Goal: Book appointment/travel/reservation

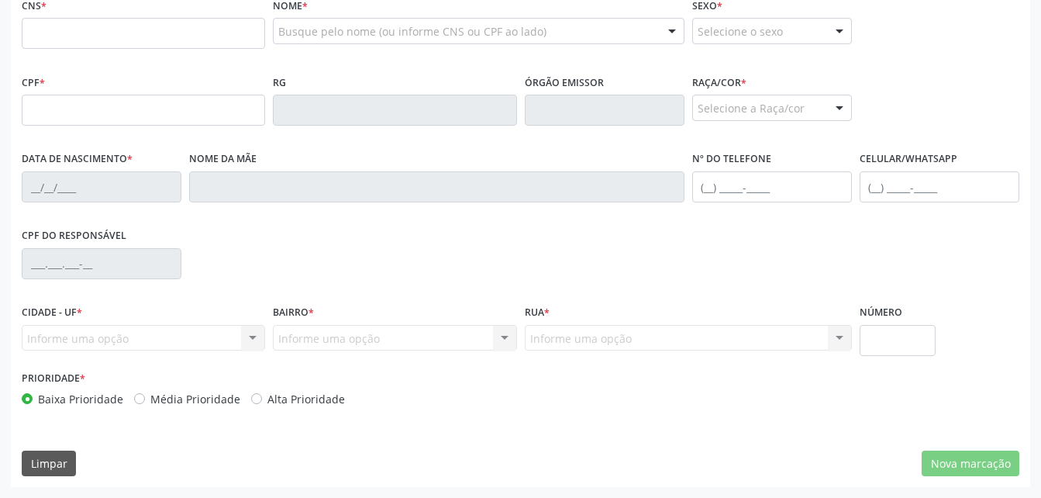
scroll to position [409, 0]
click at [110, 40] on input "text" at bounding box center [144, 33] width 244 height 31
paste input "708 2016 8433 0449"
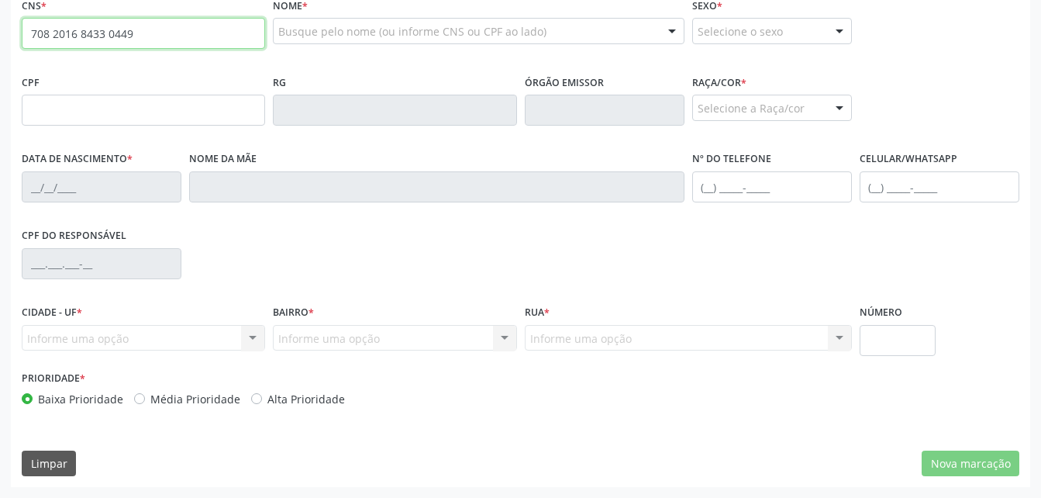
type input "708 2016 8433 0449"
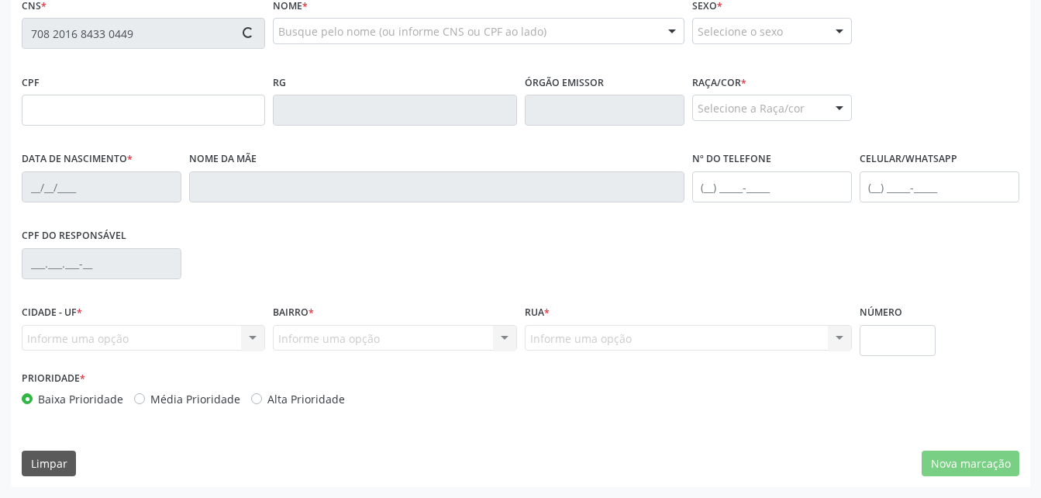
type input "134.977.084-10"
type input "[DATE]"
type input "[PERSON_NAME] Rede Lima"
type input "[PHONE_NUMBER]"
type input "S/N"
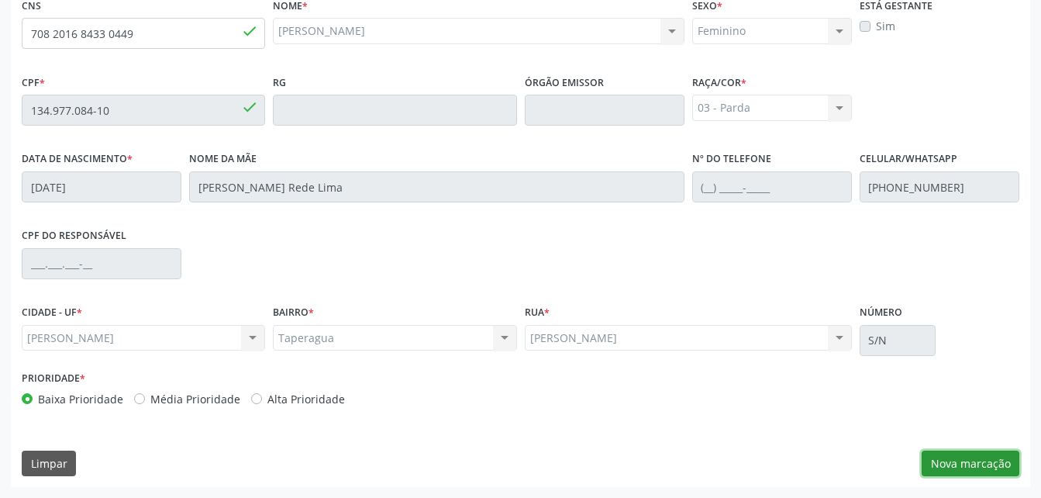
click at [958, 462] on button "Nova marcação" at bounding box center [971, 464] width 98 height 26
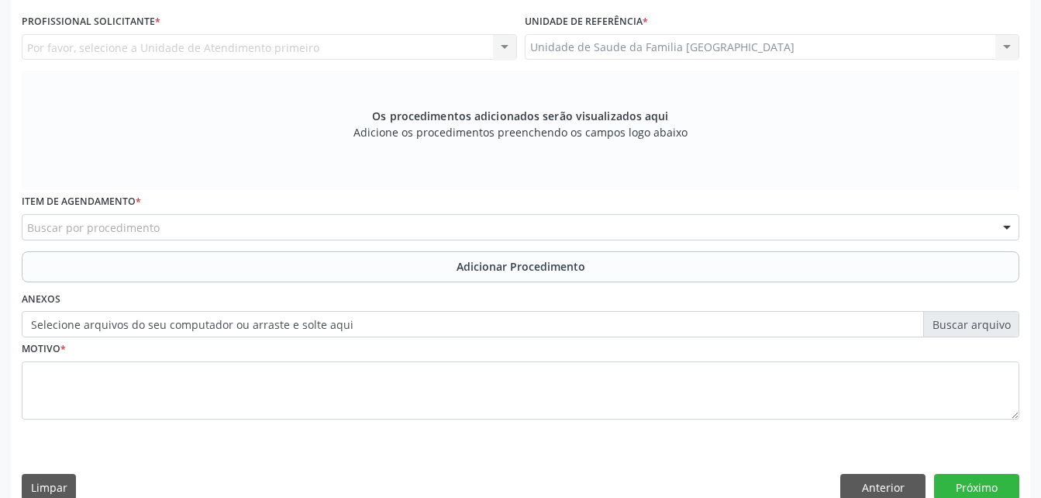
scroll to position [332, 0]
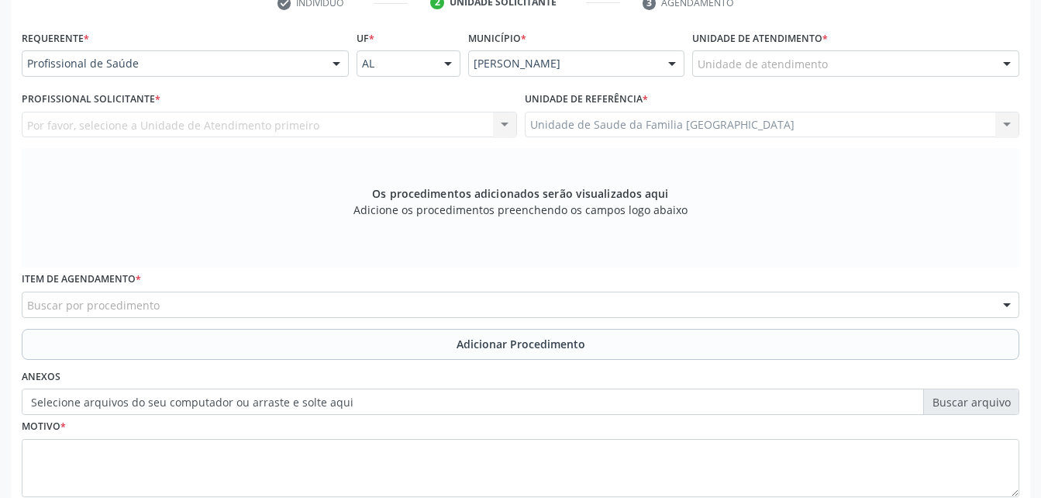
drag, startPoint x: 779, startPoint y: 39, endPoint x: 779, endPoint y: 57, distance: 17.8
click at [779, 40] on label "Unidade de atendimento *" at bounding box center [761, 38] width 136 height 24
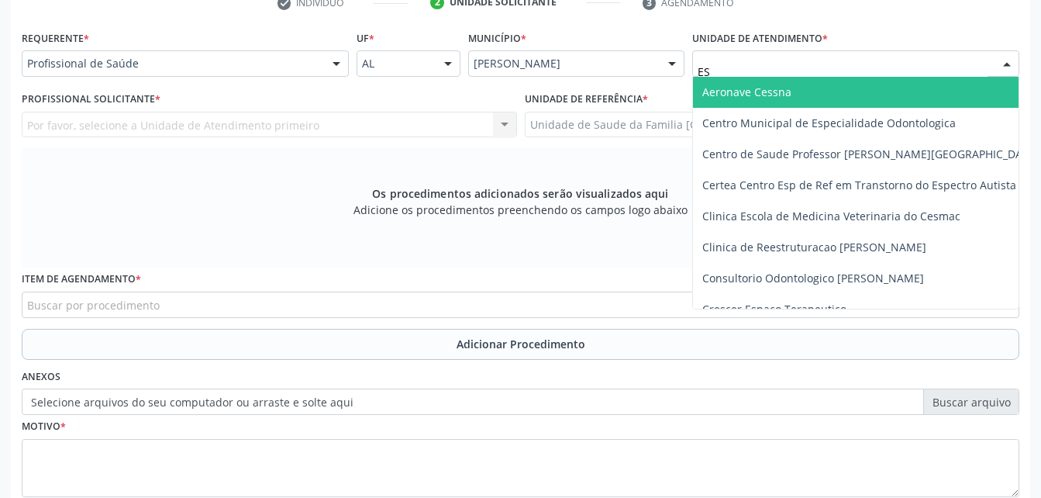
type input "EST"
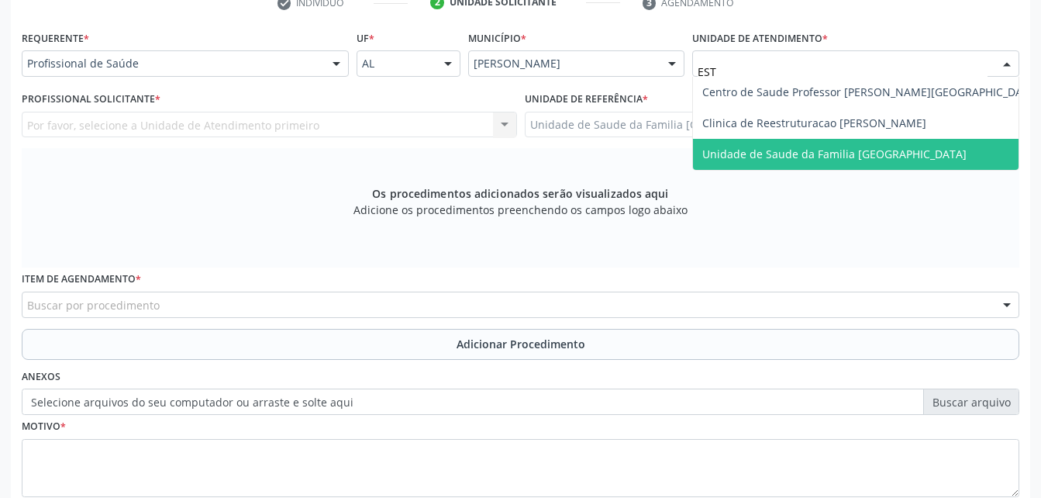
drag, startPoint x: 811, startPoint y: 140, endPoint x: 728, endPoint y: 137, distance: 83.0
click at [810, 140] on span "Unidade de Saude da Familia [GEOGRAPHIC_DATA]" at bounding box center [871, 154] width 356 height 31
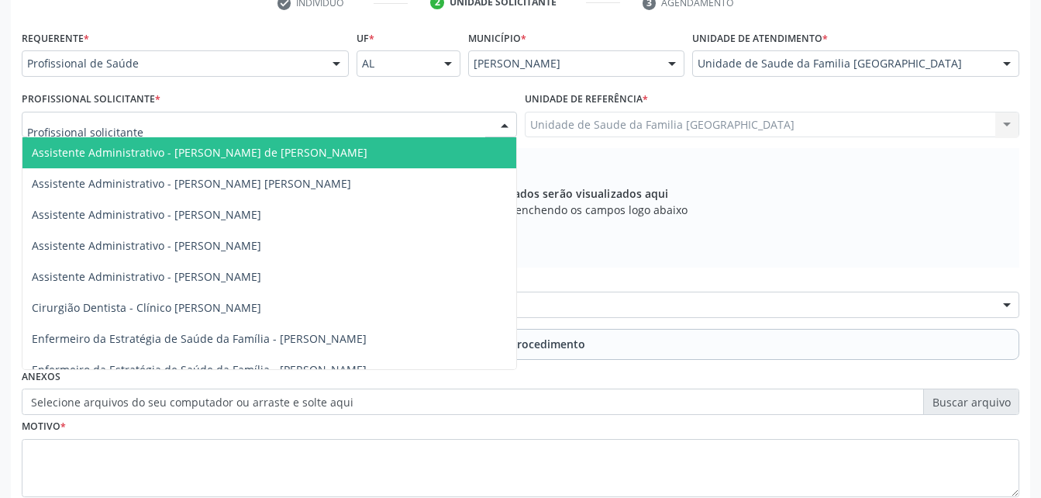
click at [377, 128] on div at bounding box center [270, 125] width 496 height 26
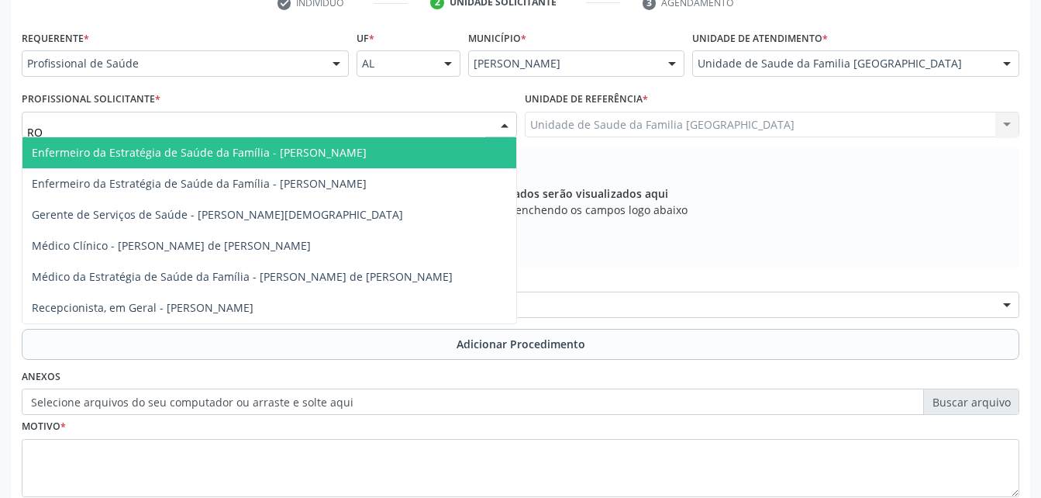
type input "ROD"
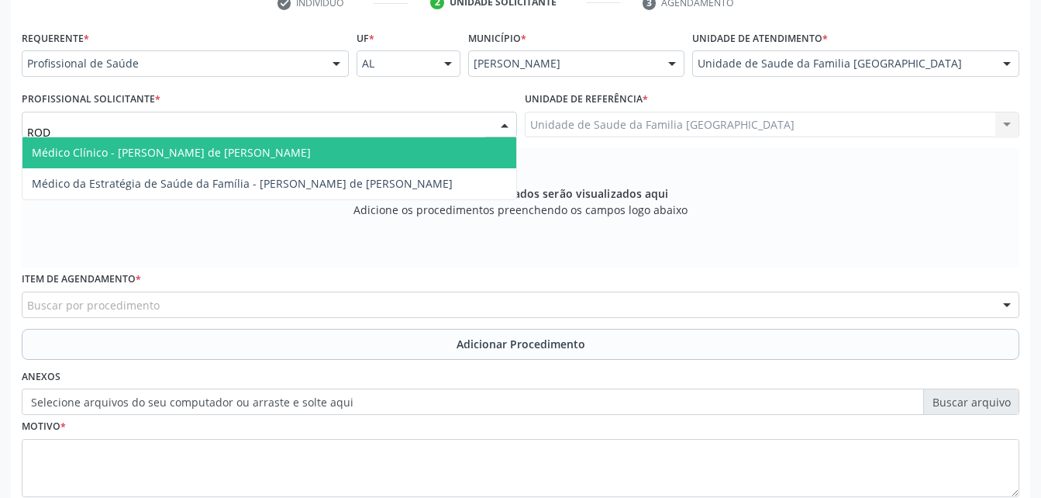
click at [386, 152] on span "Médico Clínico - [PERSON_NAME] de [PERSON_NAME]" at bounding box center [269, 152] width 494 height 31
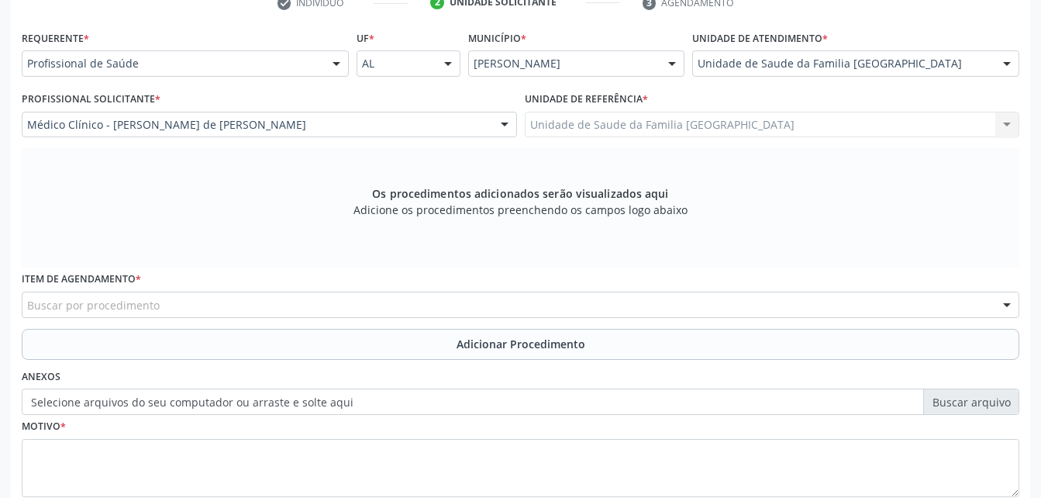
click at [462, 307] on div "Buscar por procedimento" at bounding box center [521, 305] width 998 height 26
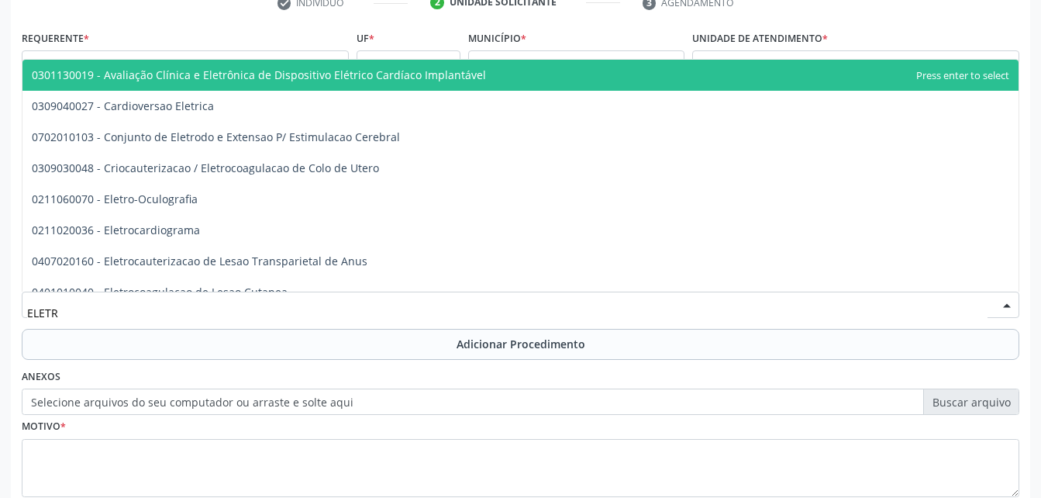
type input "ELETRO"
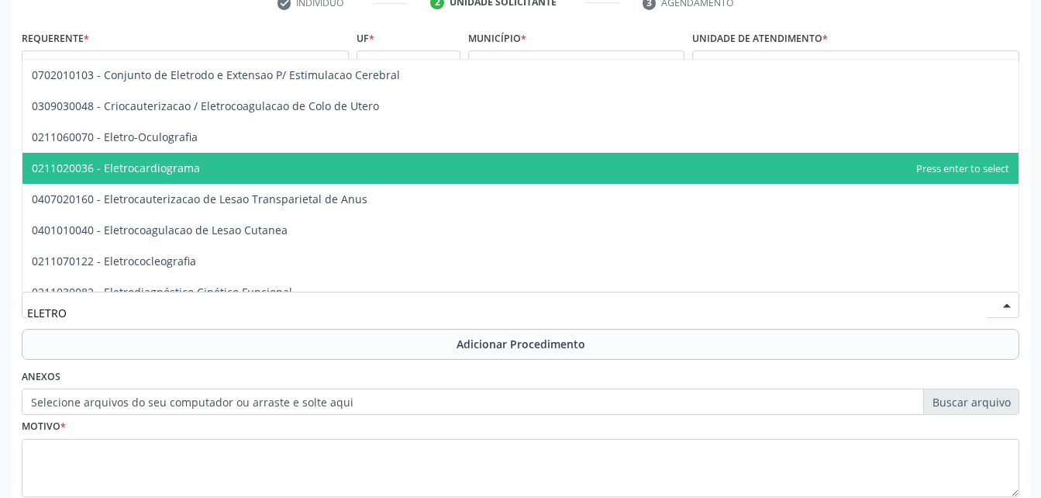
click at [417, 163] on span "0211020036 - Eletrocardiograma" at bounding box center [520, 168] width 996 height 31
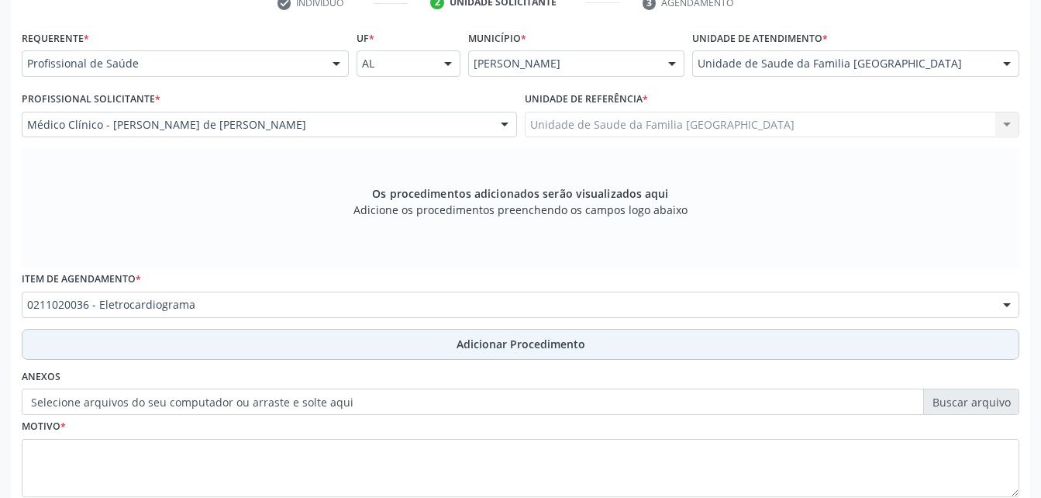
click at [509, 346] on span "Adicionar Procedimento" at bounding box center [521, 344] width 129 height 16
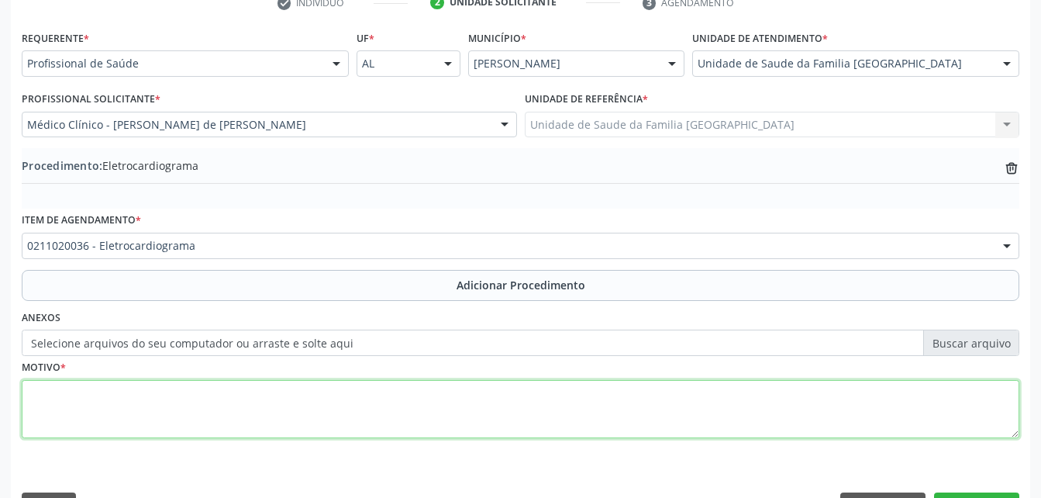
click at [523, 414] on textarea at bounding box center [521, 409] width 998 height 59
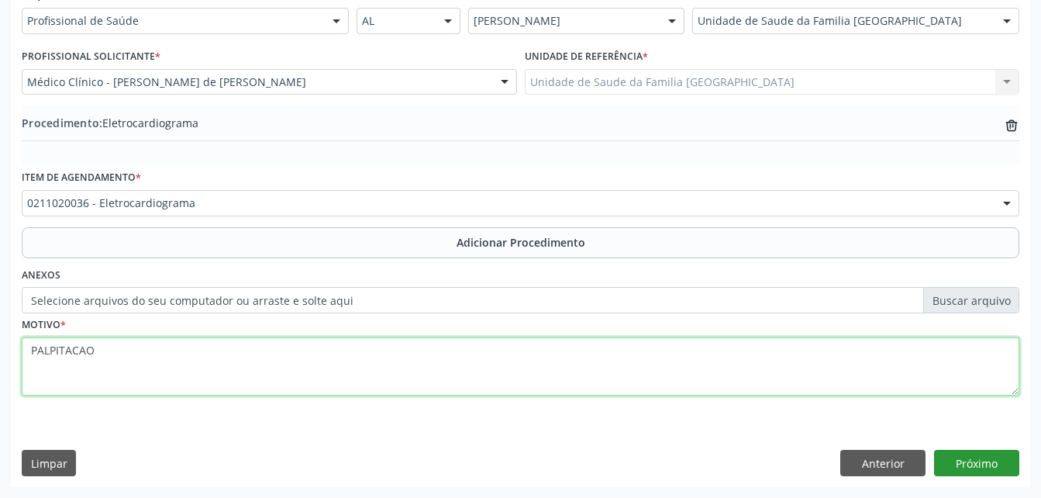
type textarea "PALPITACAO"
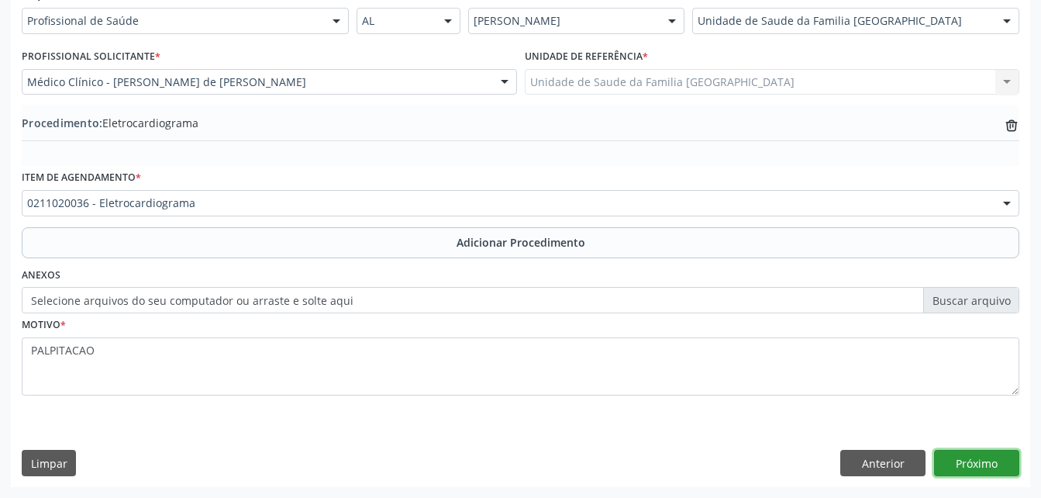
click at [997, 462] on button "Próximo" at bounding box center [976, 463] width 85 height 26
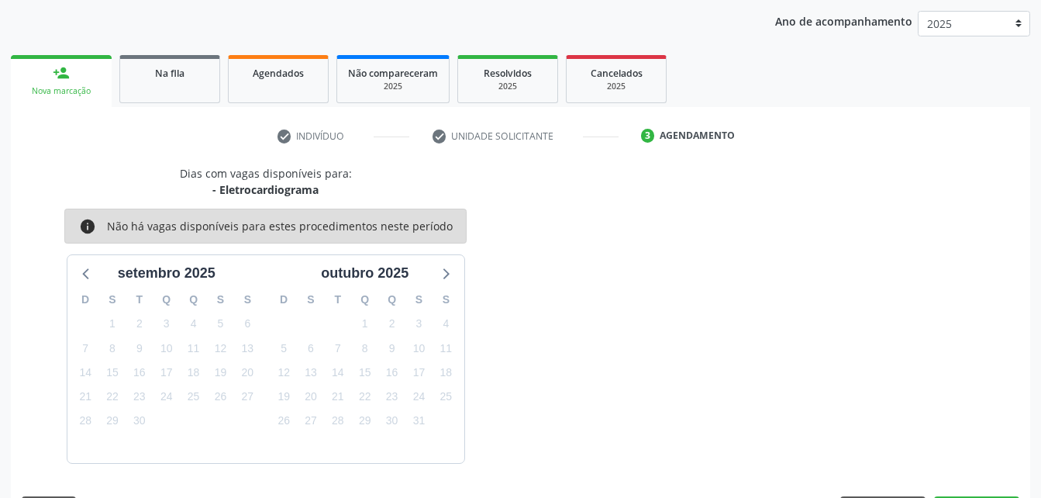
scroll to position [244, 0]
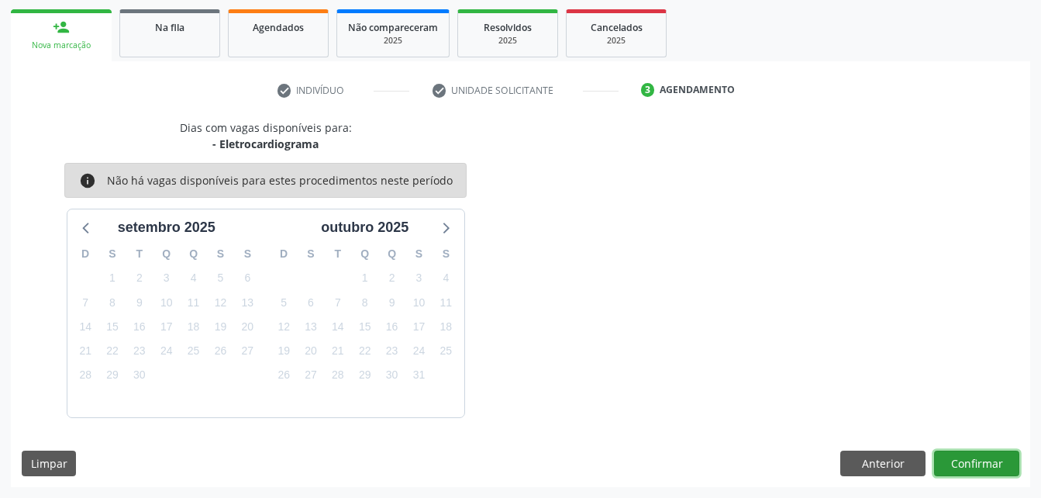
click at [996, 464] on button "Confirmar" at bounding box center [976, 464] width 85 height 26
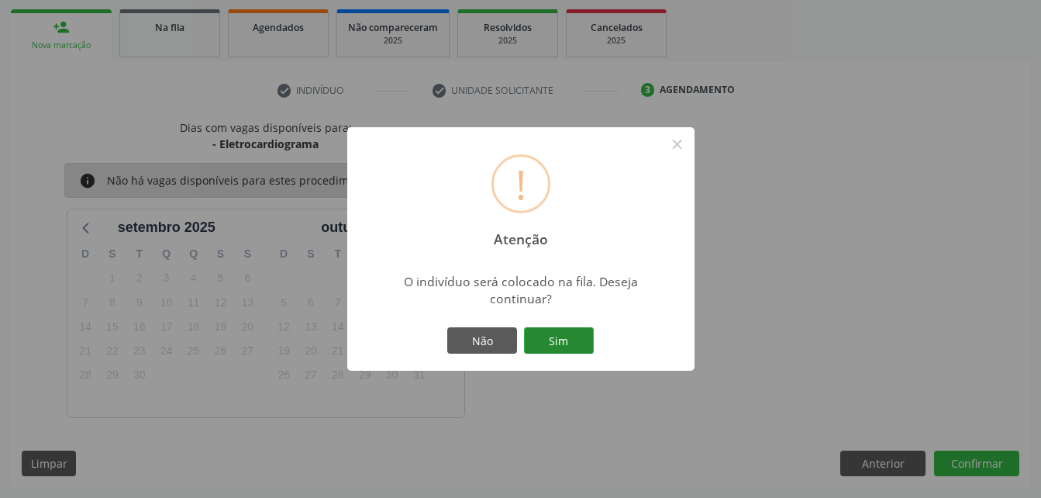
click at [556, 326] on div "Não Sim" at bounding box center [521, 340] width 154 height 33
click at [560, 333] on button "Sim" at bounding box center [559, 340] width 70 height 26
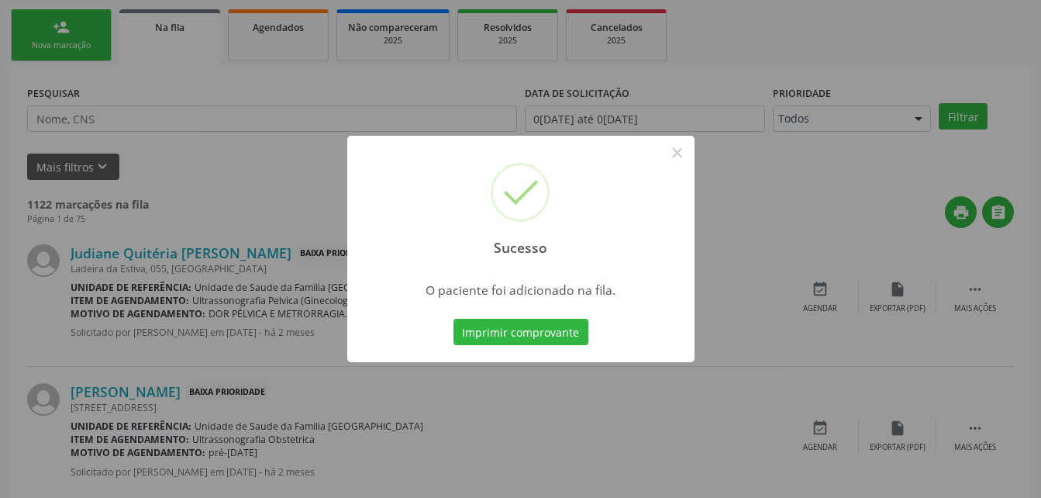
scroll to position [36, 0]
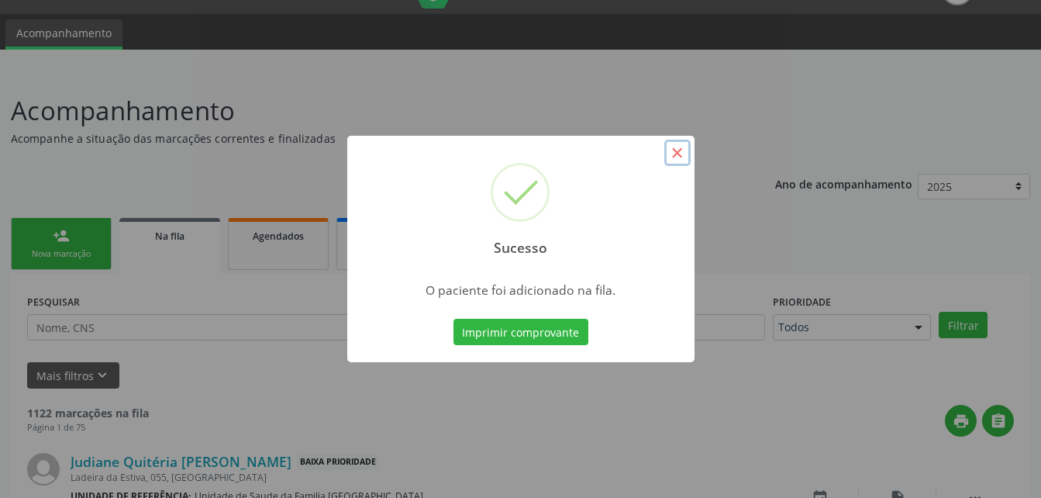
click at [680, 157] on button "×" at bounding box center [678, 153] width 26 height 26
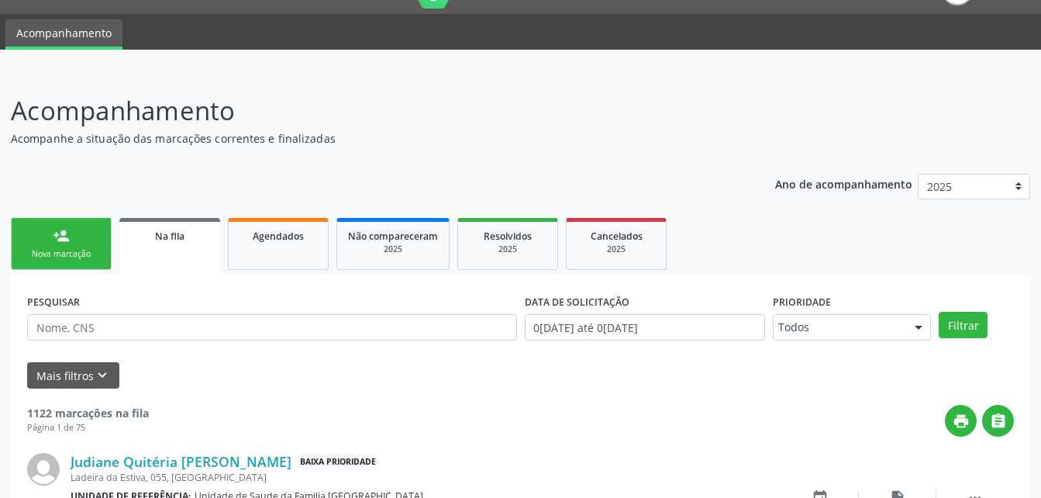
click at [94, 228] on link "person_add Nova marcação" at bounding box center [61, 244] width 101 height 52
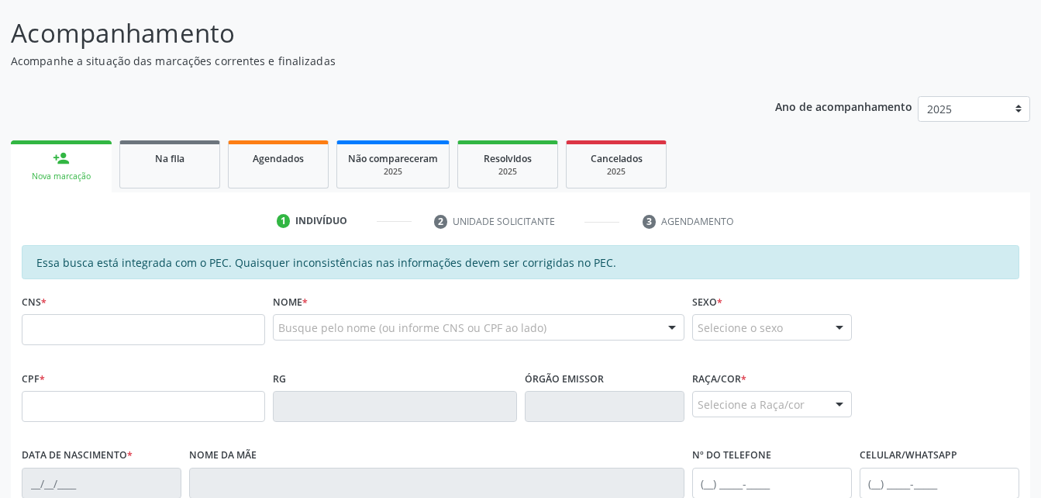
scroll to position [191, 0]
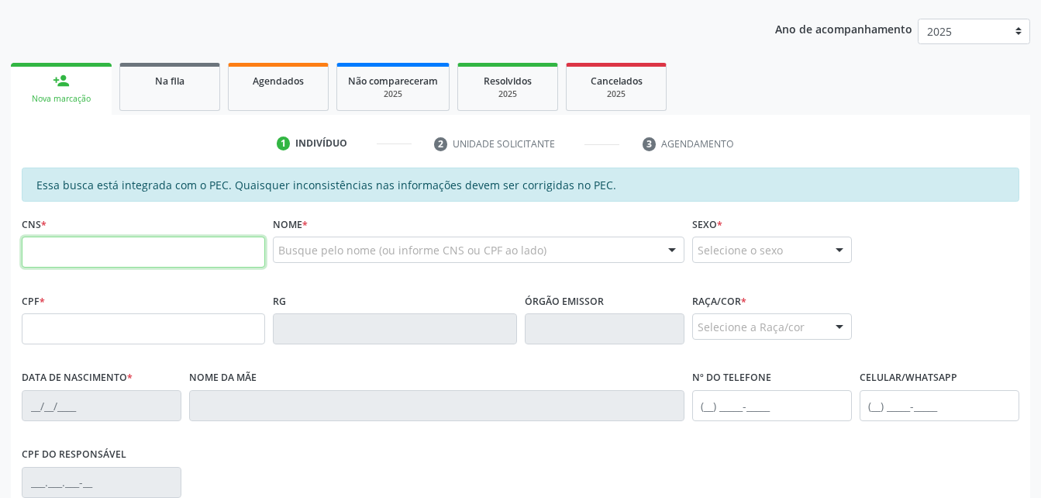
click at [197, 250] on input "text" at bounding box center [144, 252] width 244 height 31
paste input "708 2016 8433 0449"
type input "708 2016 8433 0449"
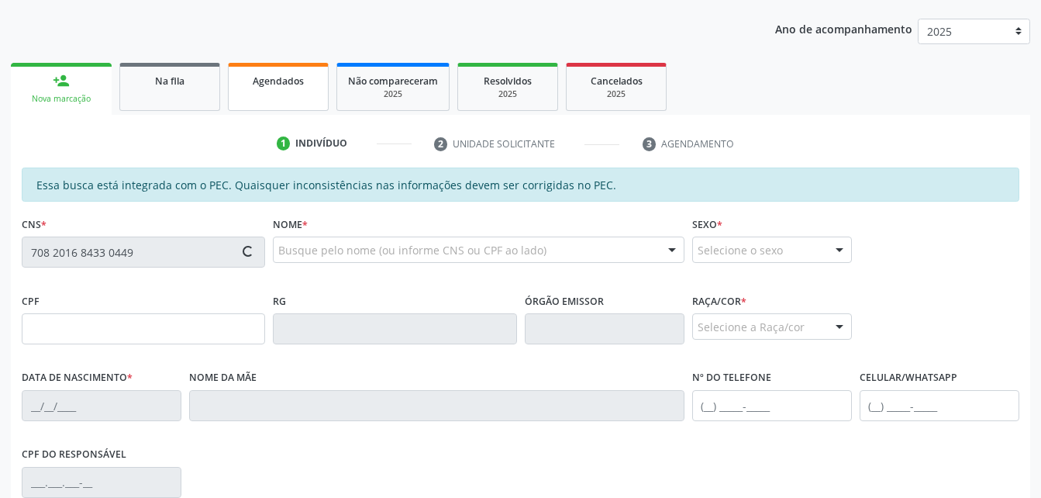
type input "134.977.084-10"
type input "[DATE]"
type input "[PERSON_NAME] Rede Lima"
type input "[PHONE_NUMBER]"
type input "S/N"
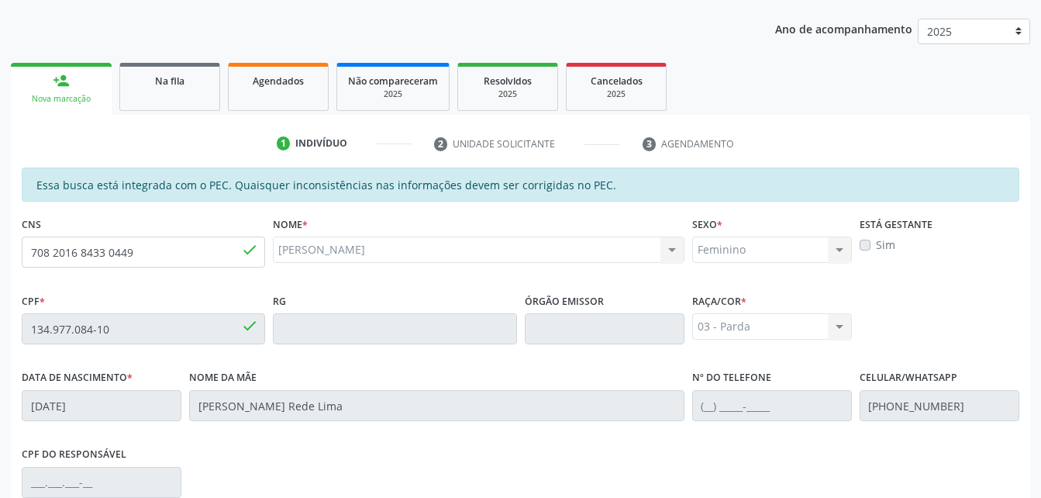
scroll to position [409, 0]
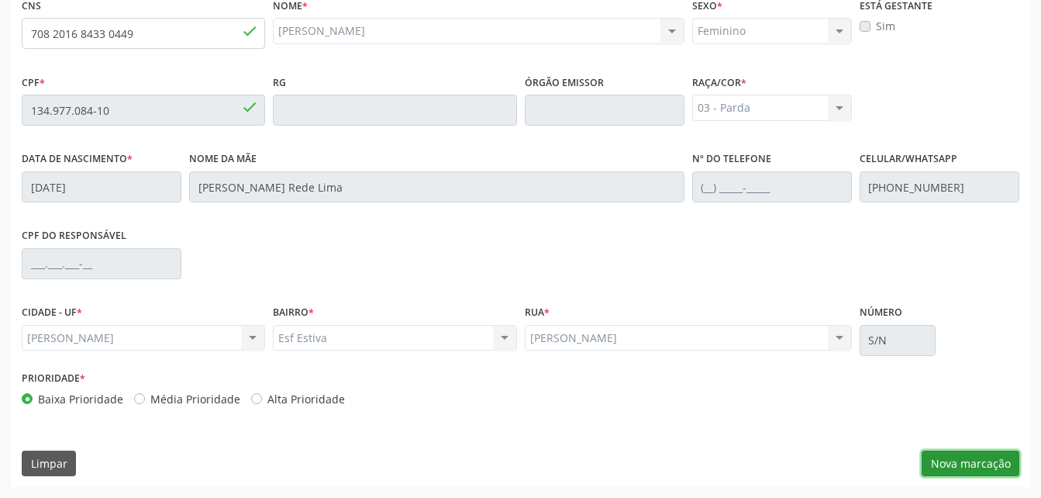
click at [927, 469] on button "Nova marcação" at bounding box center [971, 464] width 98 height 26
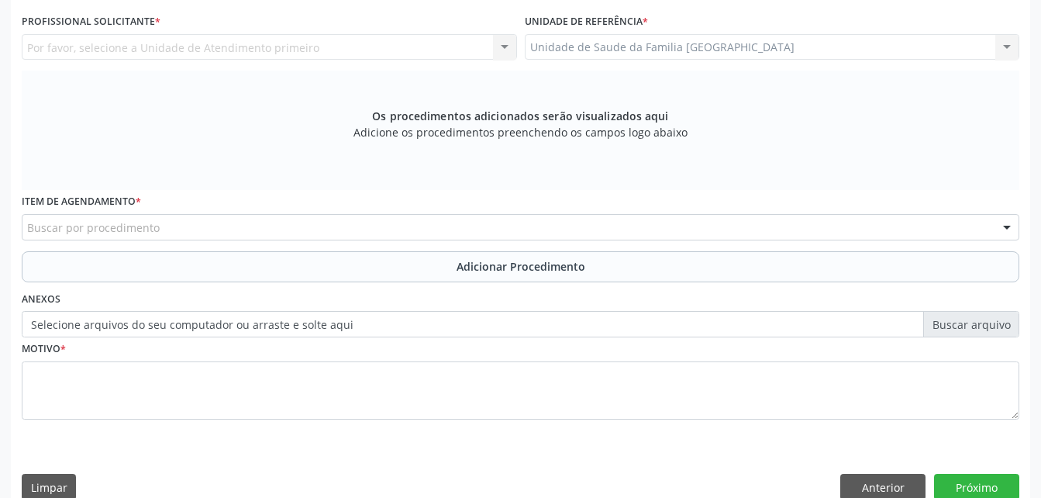
scroll to position [254, 0]
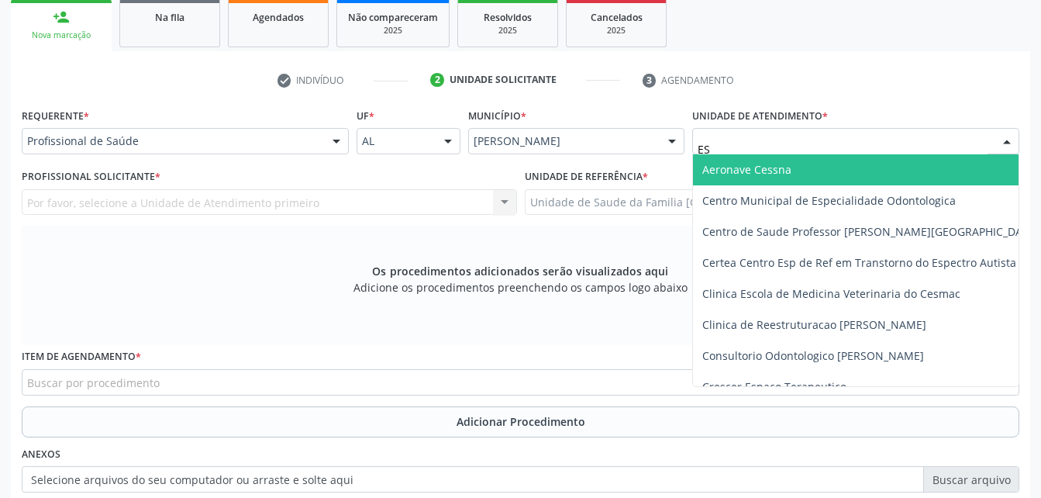
type input "EST"
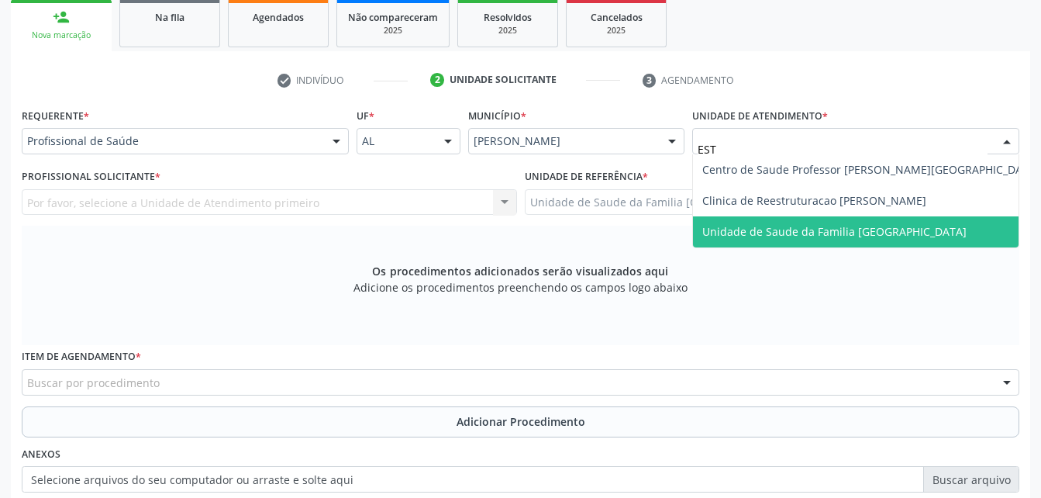
click at [799, 219] on span "Unidade de Saude da Familia [GEOGRAPHIC_DATA]" at bounding box center [871, 231] width 356 height 31
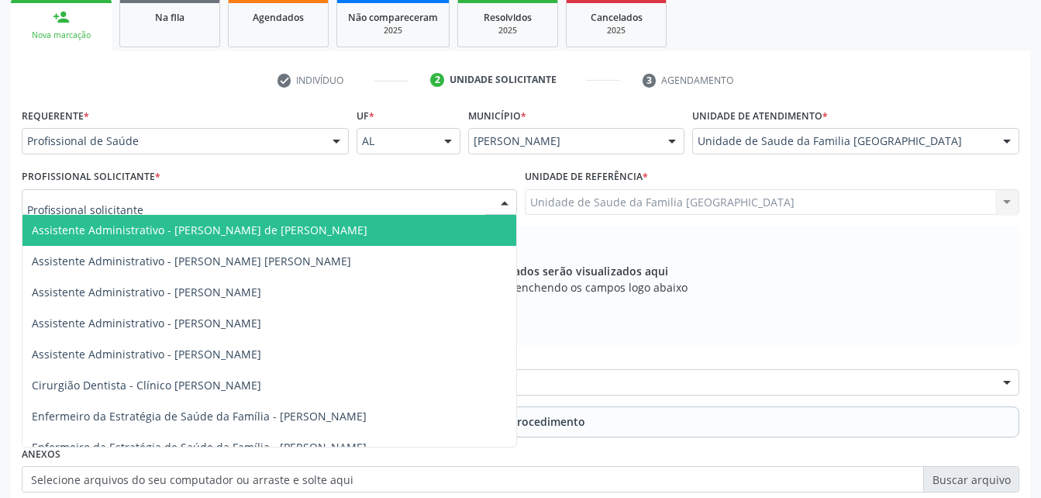
click at [211, 206] on div at bounding box center [270, 202] width 496 height 26
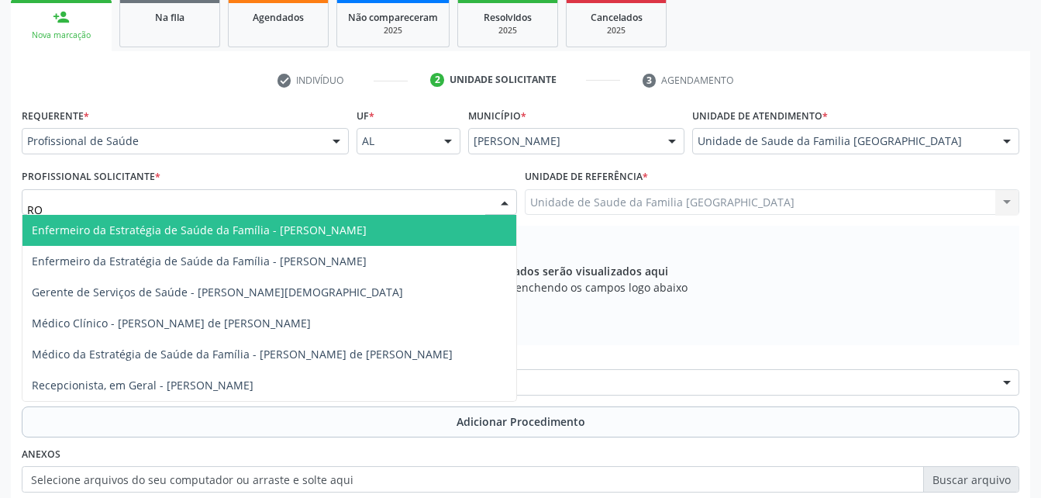
type input "ROD"
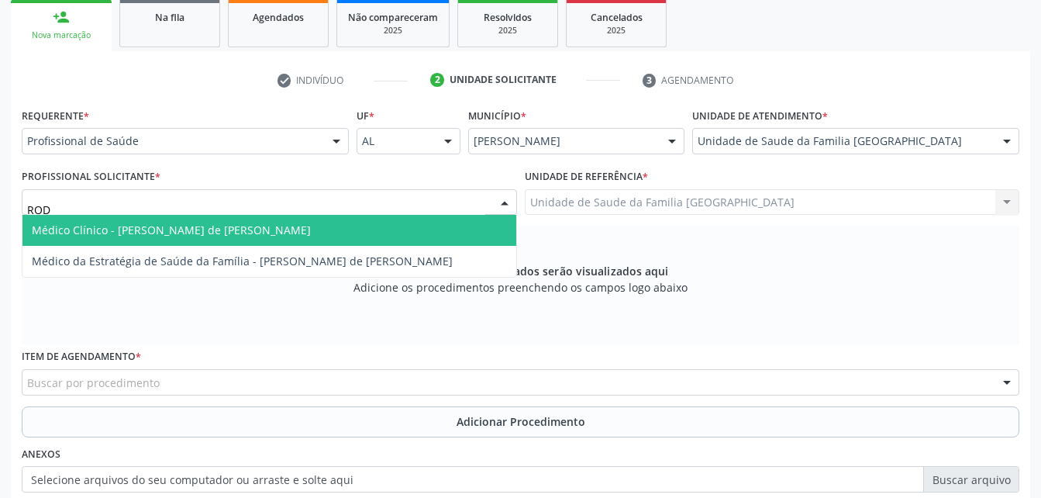
click at [259, 236] on span "Médico Clínico - [PERSON_NAME] de [PERSON_NAME]" at bounding box center [171, 230] width 279 height 15
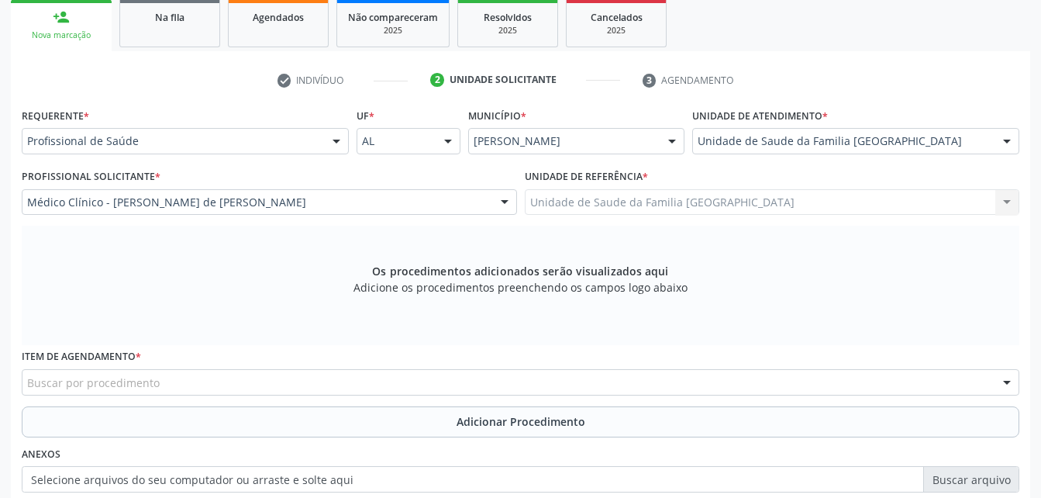
click at [405, 371] on div "Buscar por procedimento" at bounding box center [521, 382] width 998 height 26
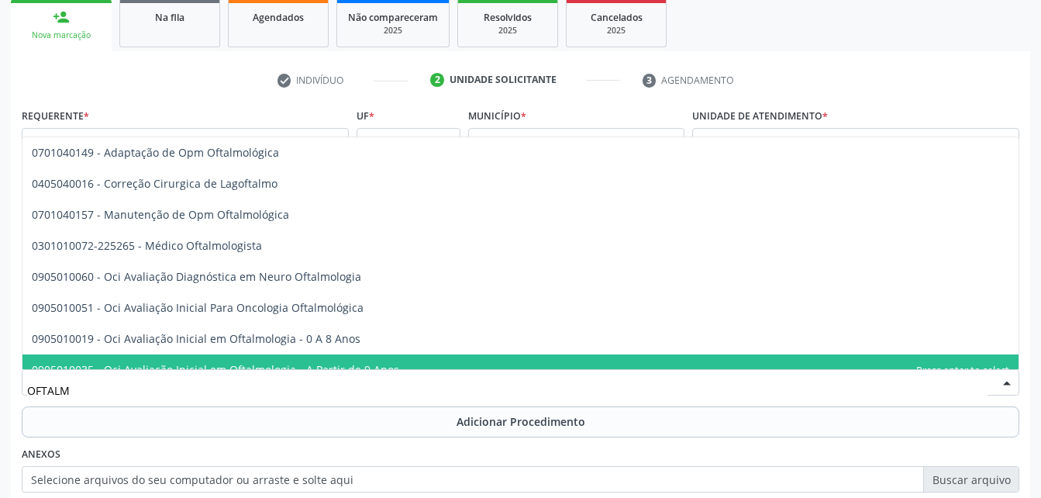
type input "OFTALMO"
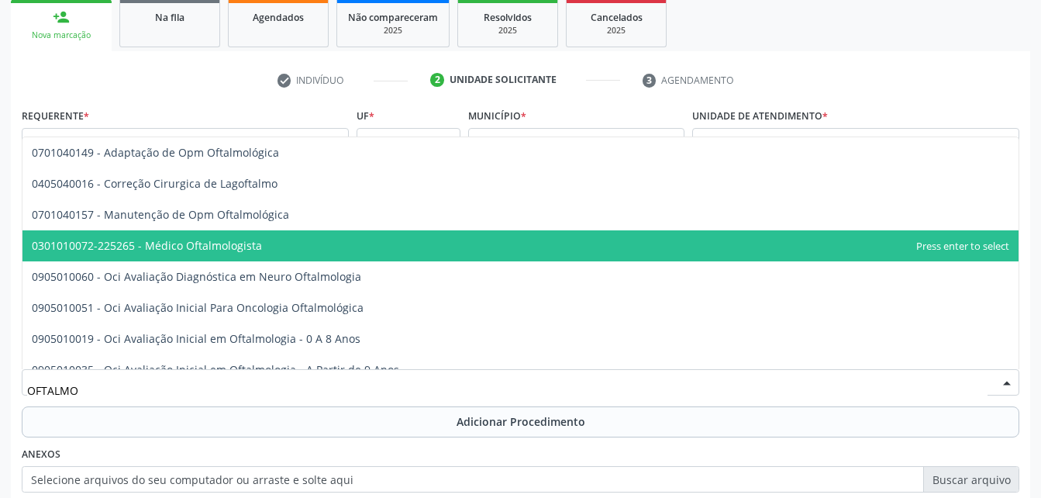
click at [287, 257] on span "0301010072-225265 - Médico Oftalmologista" at bounding box center [520, 245] width 996 height 31
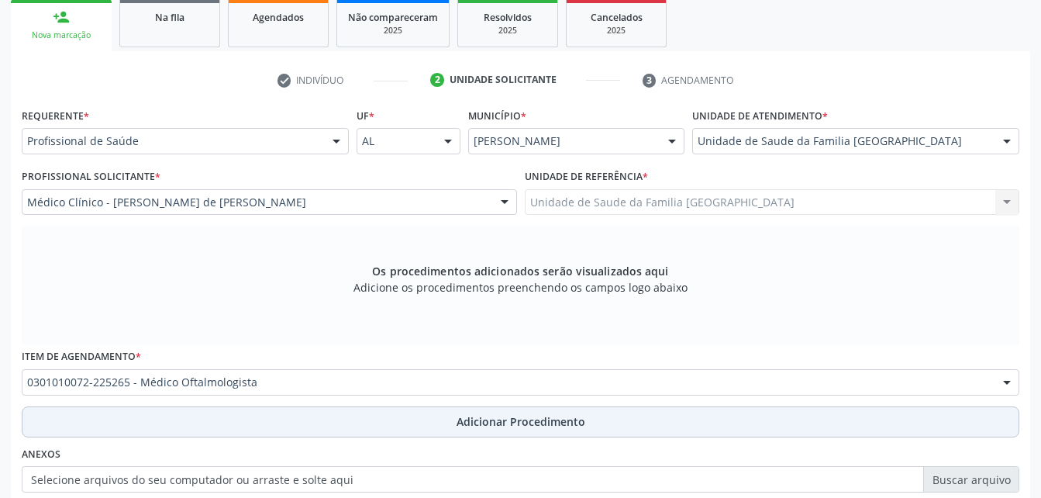
click at [443, 417] on button "Adicionar Procedimento" at bounding box center [521, 421] width 998 height 31
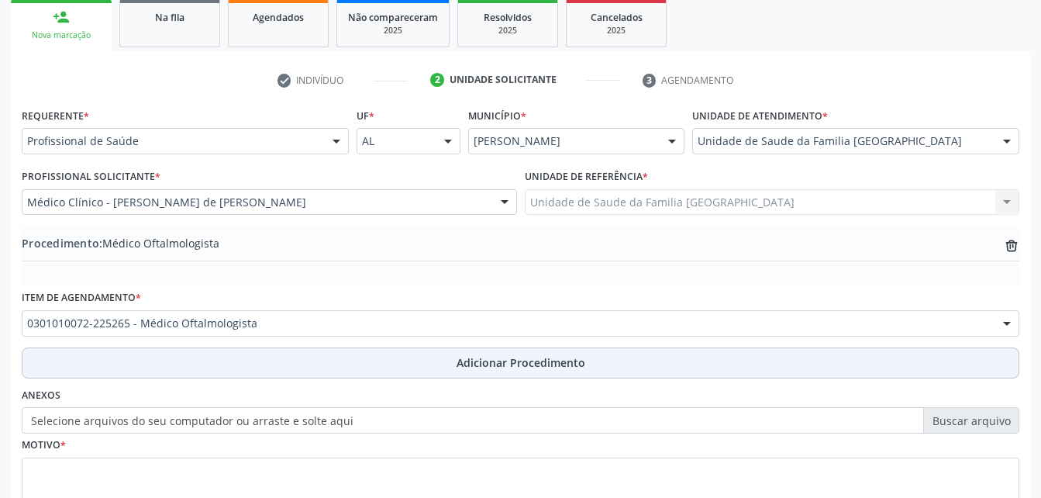
scroll to position [375, 0]
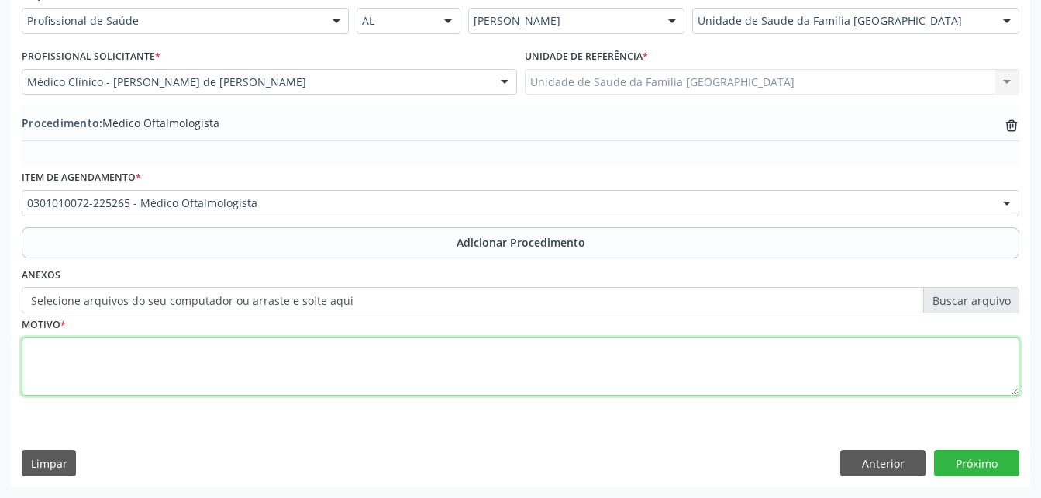
click at [417, 344] on textarea at bounding box center [521, 366] width 998 height 59
type textarea "DISTURBIO VISUAl"
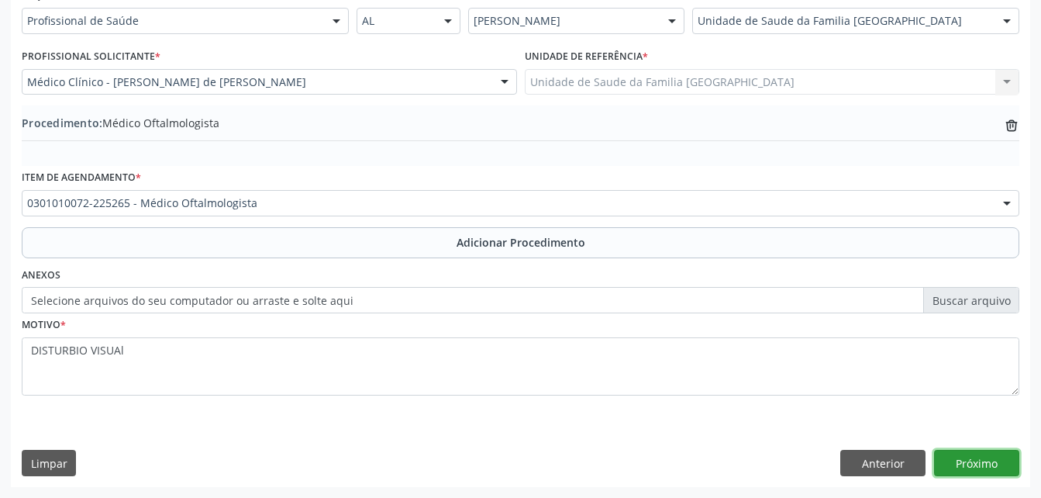
click at [990, 460] on button "Próximo" at bounding box center [976, 463] width 85 height 26
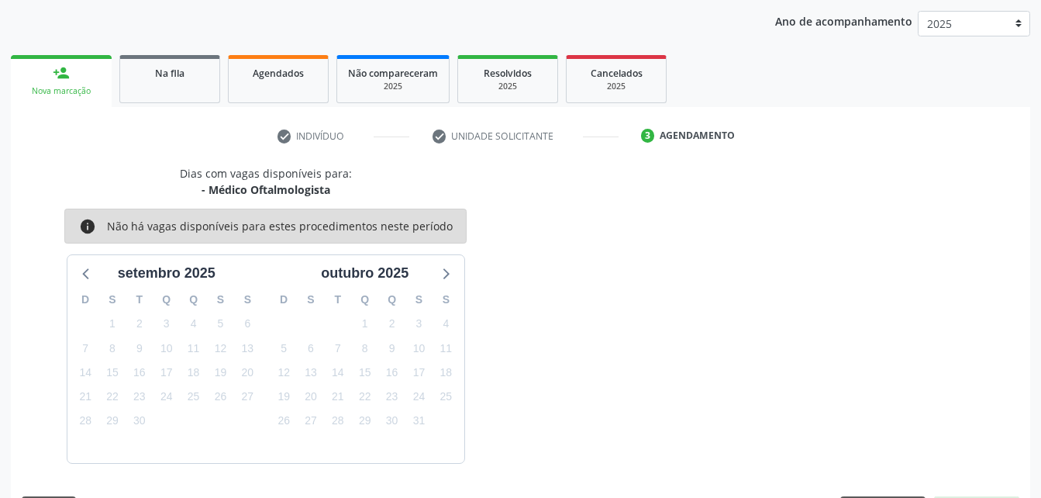
scroll to position [244, 0]
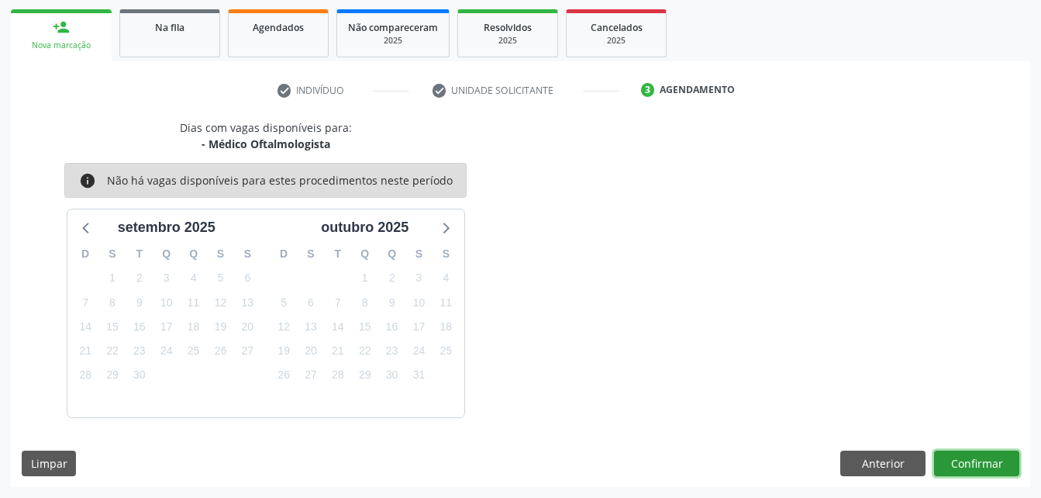
click at [990, 460] on button "Confirmar" at bounding box center [976, 464] width 85 height 26
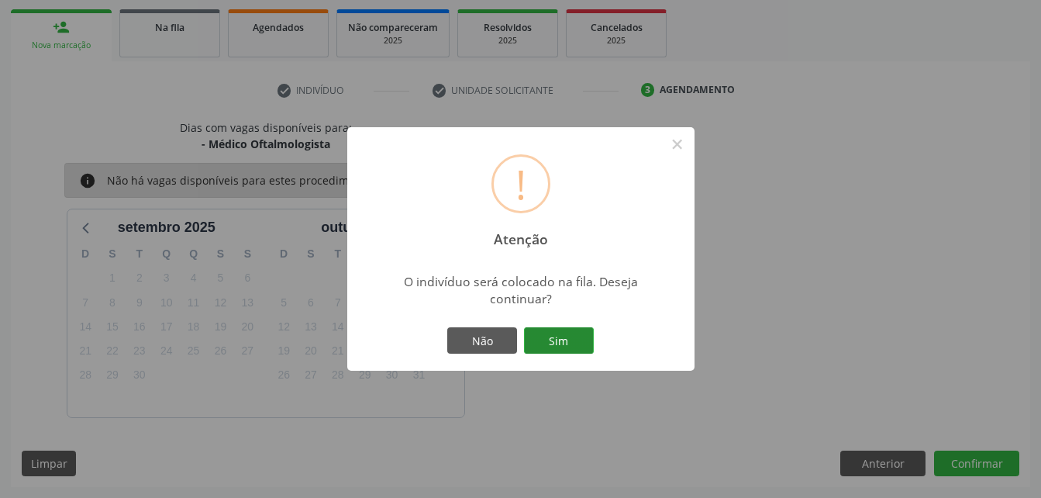
click at [565, 349] on div "Não Sim" at bounding box center [521, 340] width 154 height 33
click at [565, 348] on button "Sim" at bounding box center [559, 340] width 70 height 26
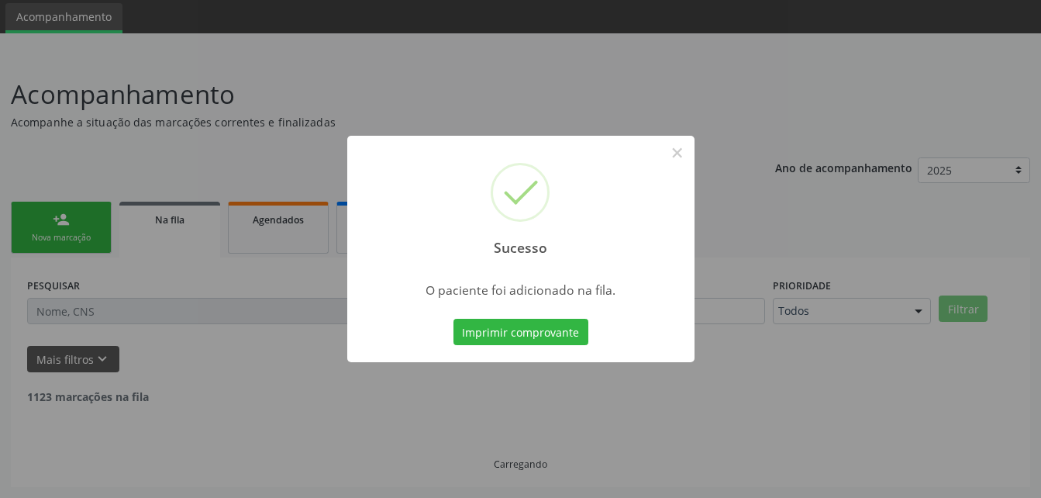
scroll to position [36, 0]
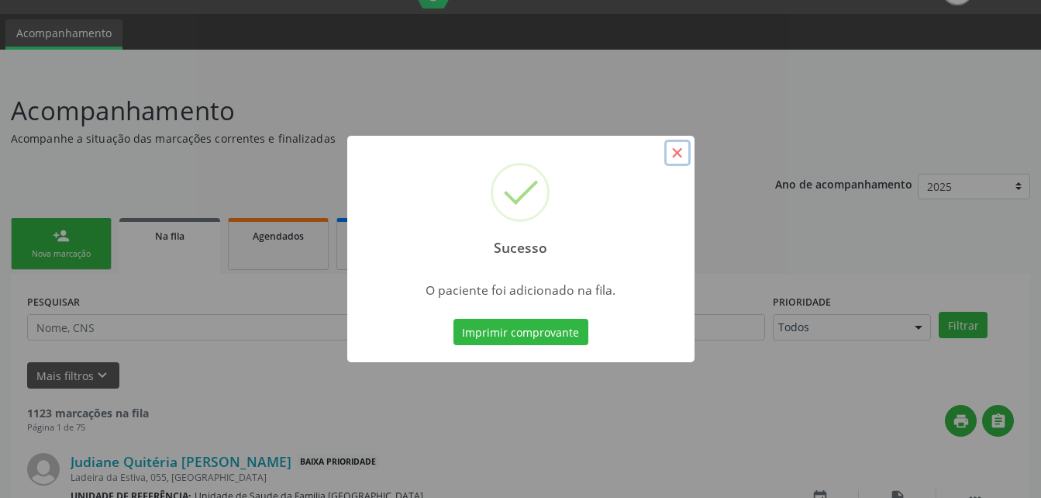
click at [680, 157] on button "×" at bounding box center [678, 153] width 26 height 26
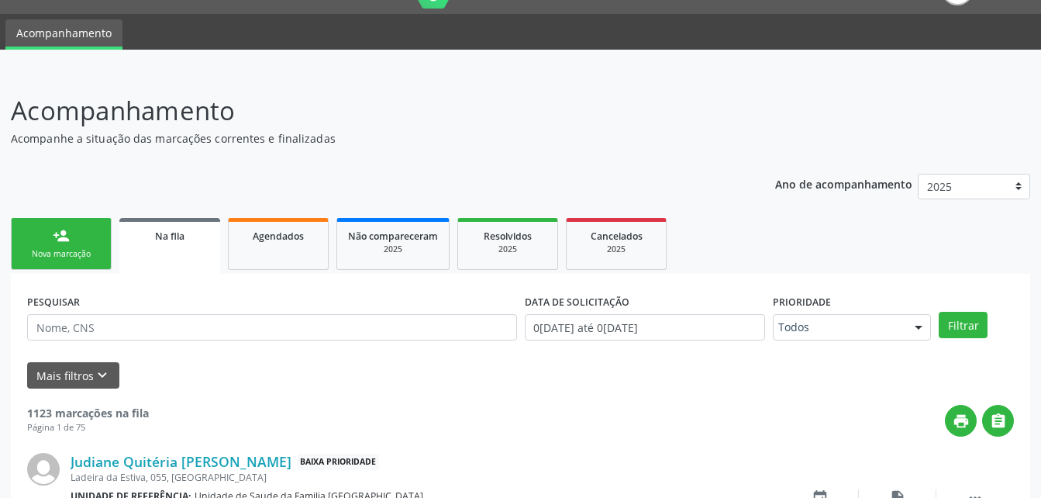
click at [85, 244] on link "person_add Nova marcação" at bounding box center [61, 244] width 101 height 52
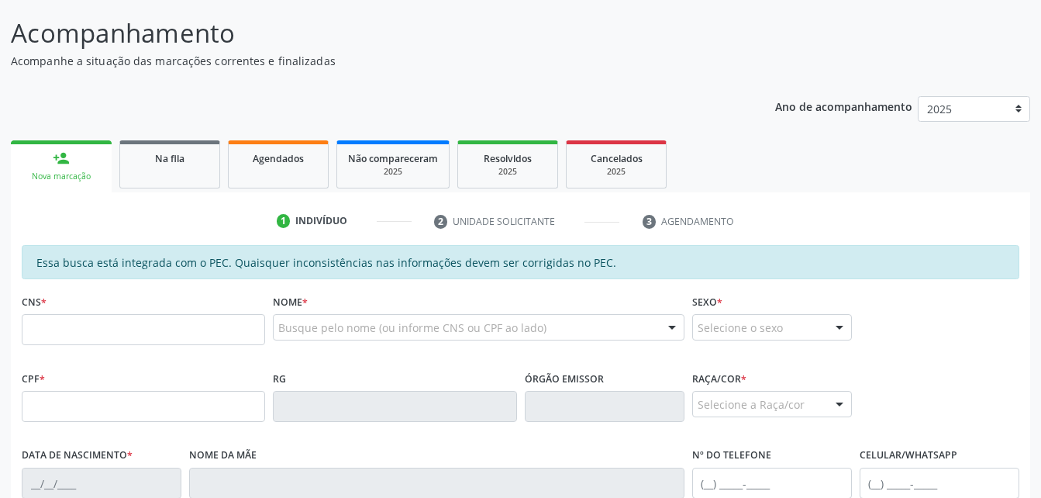
scroll to position [268, 0]
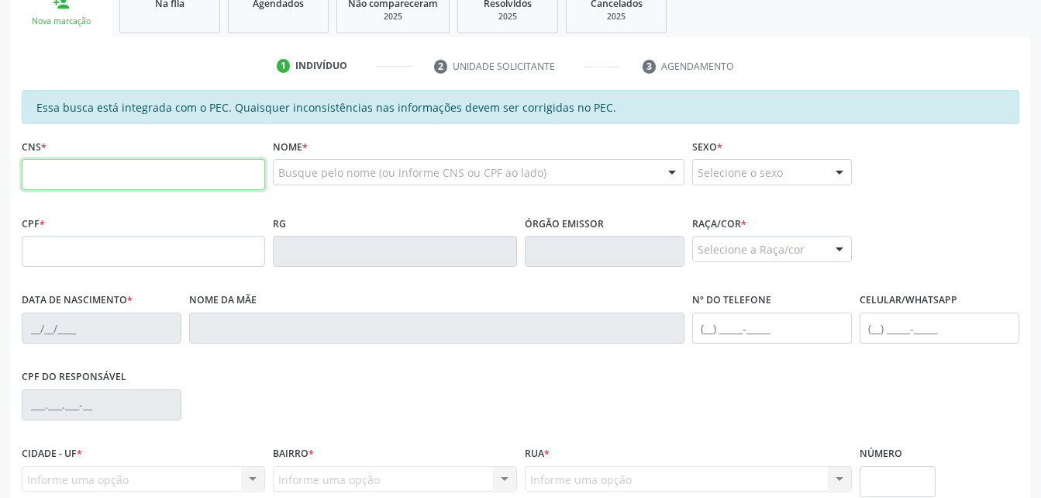
click at [89, 181] on input "text" at bounding box center [144, 174] width 244 height 31
paste input "708 2016 8433 0449"
type input "708 2016 8433 0449"
type input "134.977.084-10"
type input "[DATE]"
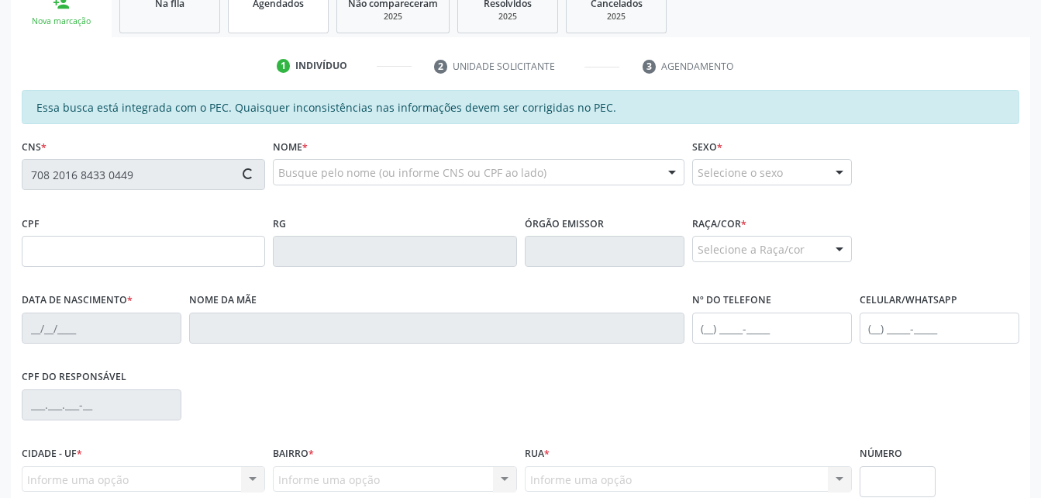
type input "[PERSON_NAME] Rede Lima"
type input "[PHONE_NUMBER]"
type input "S/N"
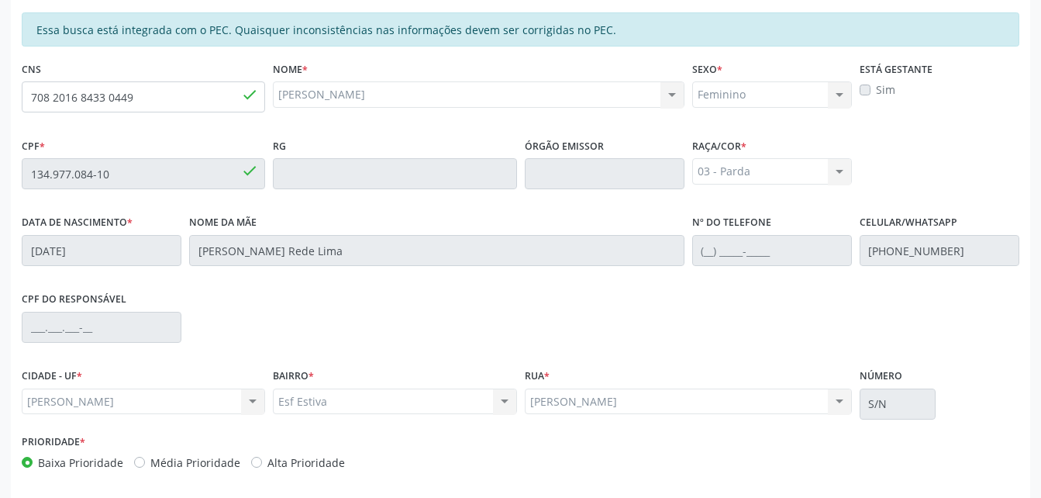
scroll to position [409, 0]
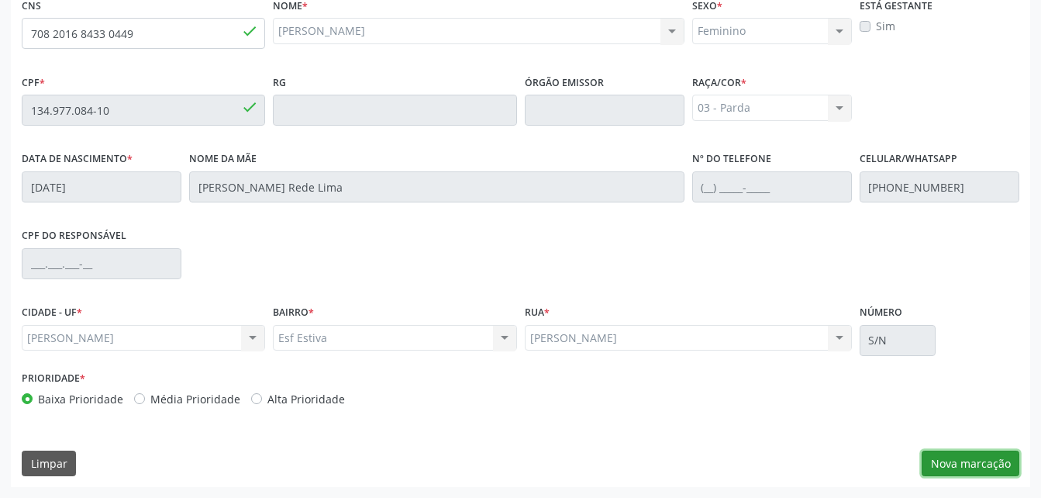
click at [968, 465] on button "Nova marcação" at bounding box center [971, 464] width 98 height 26
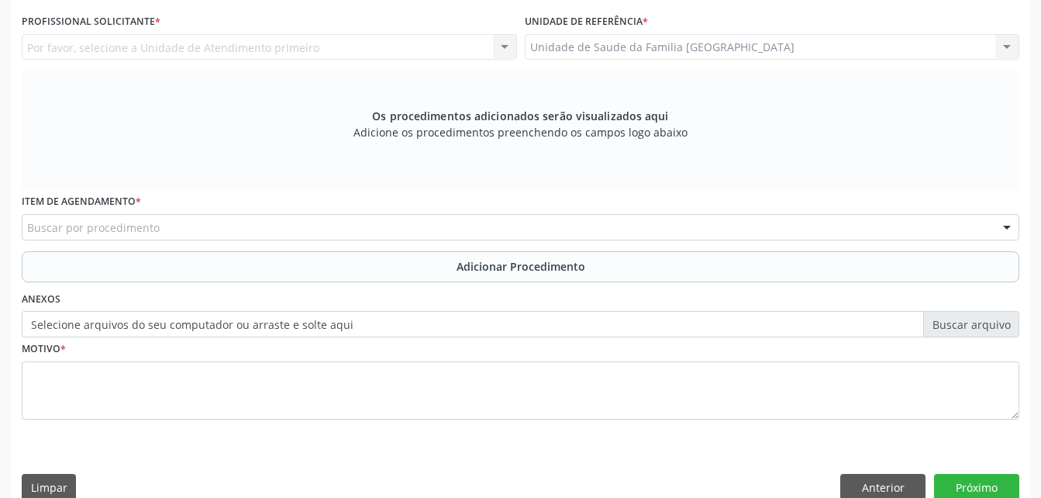
scroll to position [254, 0]
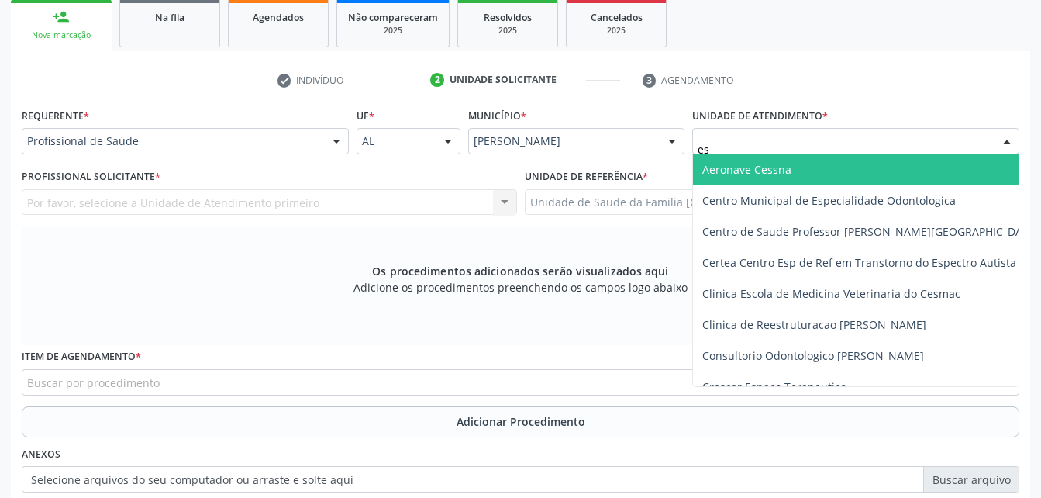
type input "est"
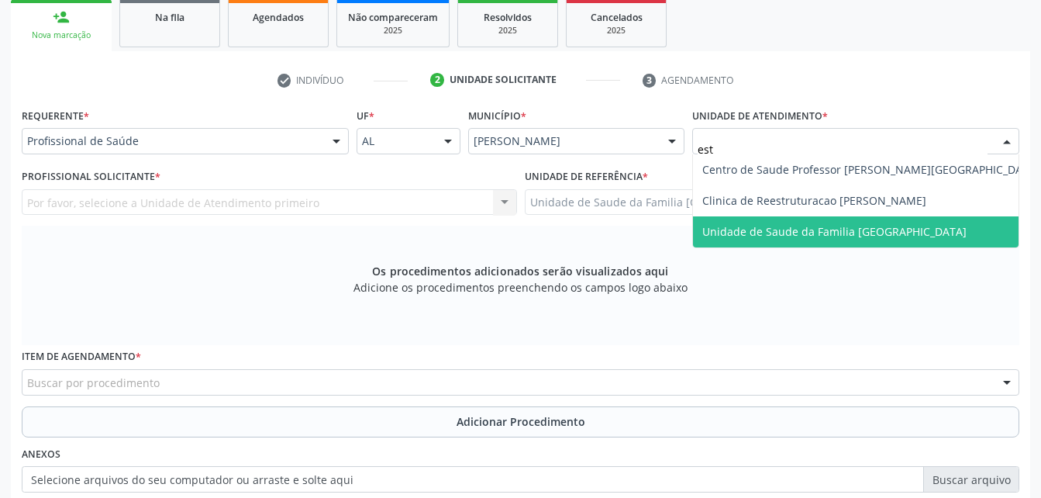
drag, startPoint x: 801, startPoint y: 230, endPoint x: 724, endPoint y: 216, distance: 78.2
click at [800, 232] on span "Unidade de Saude da Familia [GEOGRAPHIC_DATA]" at bounding box center [835, 231] width 264 height 15
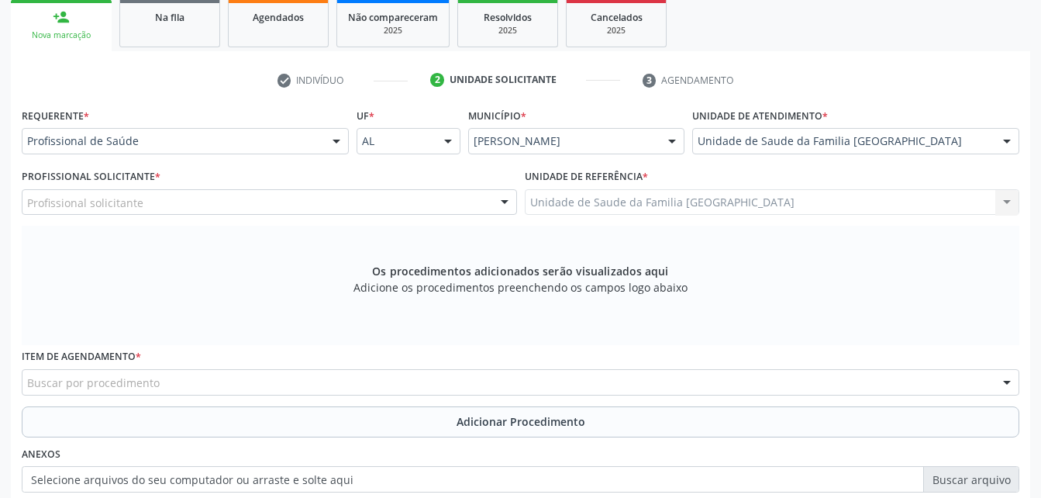
click at [374, 191] on div "Profissional solicitante" at bounding box center [270, 202] width 496 height 26
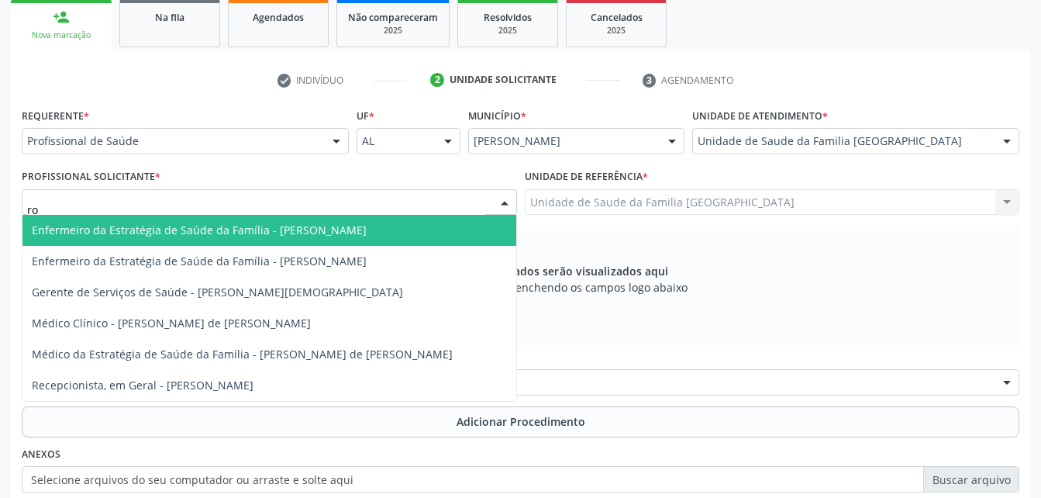
type input "rod"
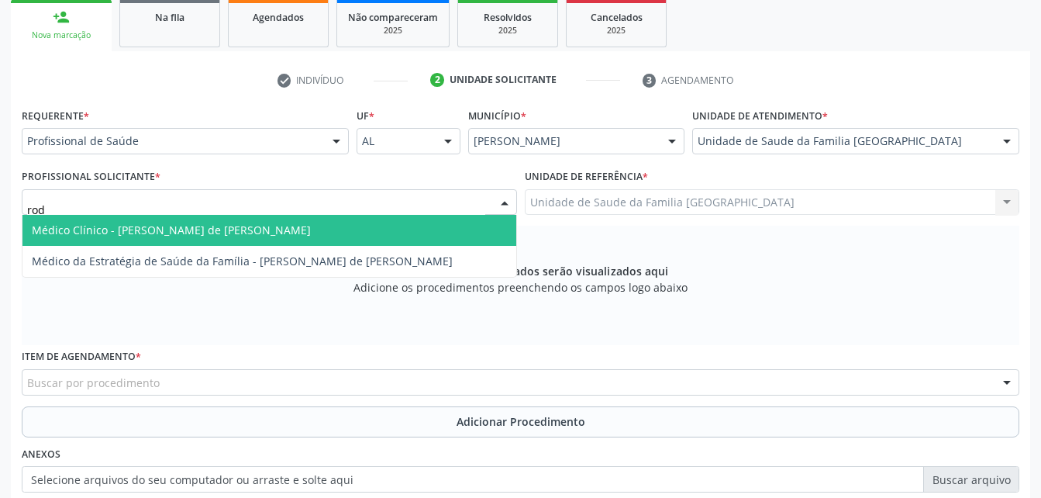
click at [430, 231] on span "Médico Clínico - [PERSON_NAME] de [PERSON_NAME]" at bounding box center [269, 230] width 494 height 31
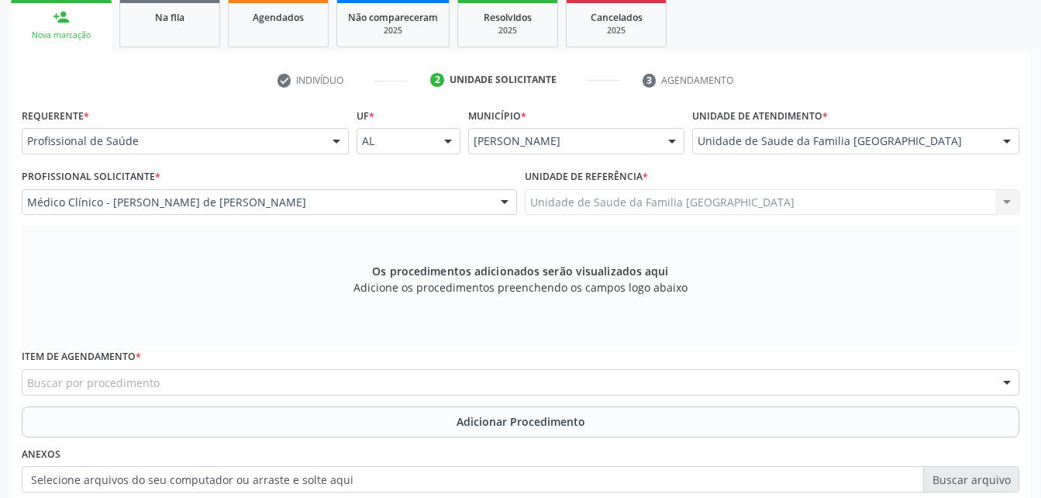
click at [519, 379] on div "Buscar por procedimento" at bounding box center [521, 382] width 998 height 26
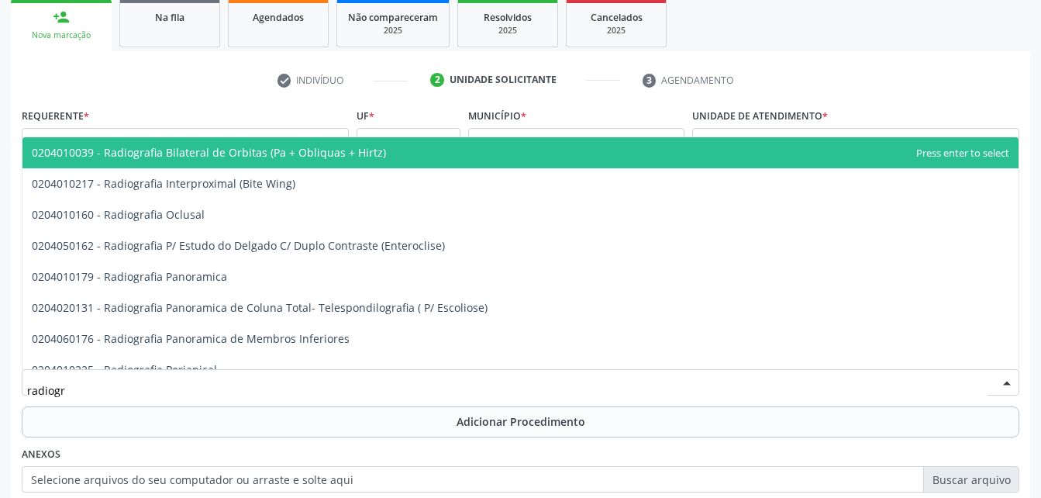
type input "radiogra"
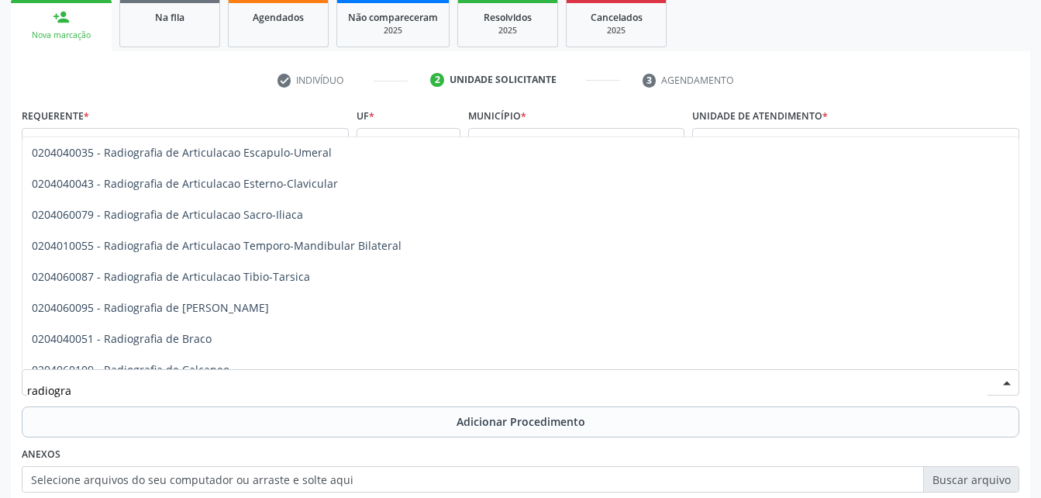
scroll to position [698, 0]
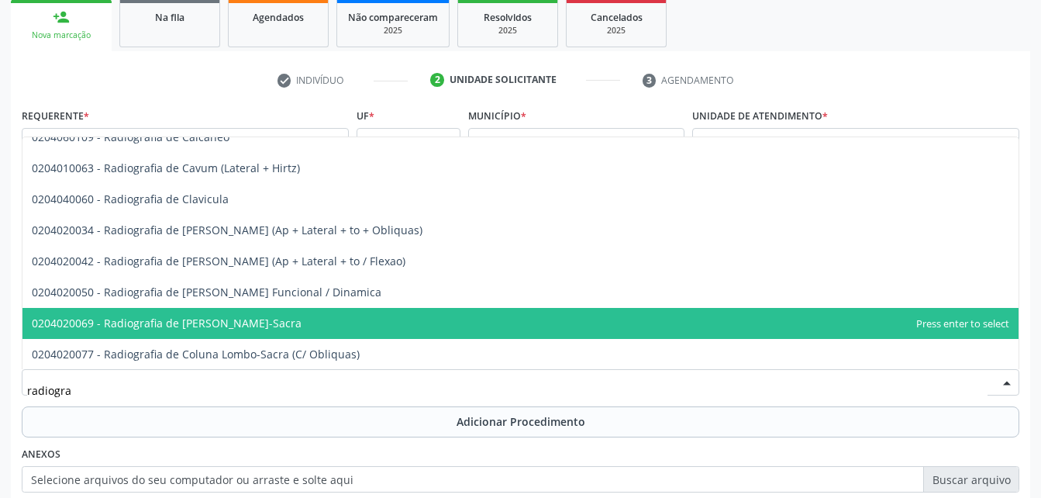
click at [467, 323] on span "0204020069 - Radiografia de [PERSON_NAME]-Sacra" at bounding box center [520, 323] width 996 height 31
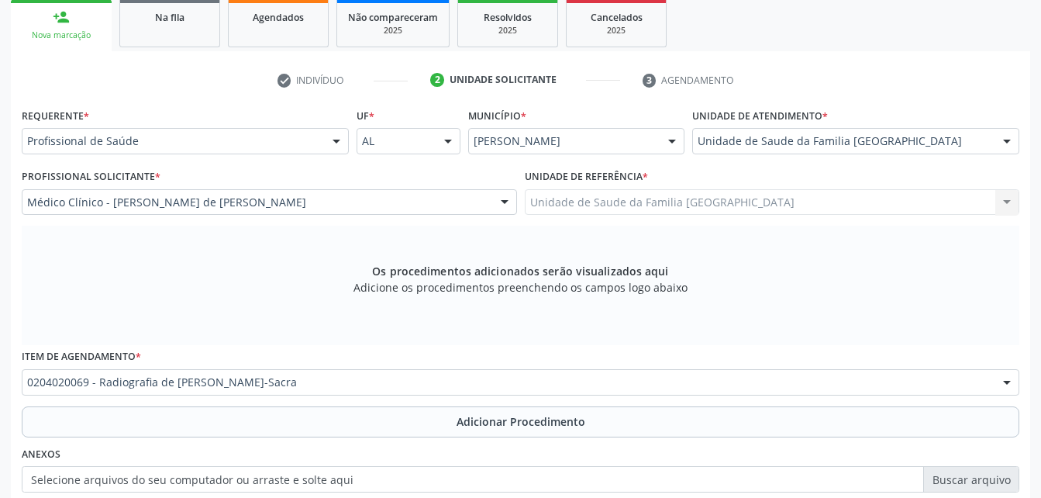
click at [531, 420] on span "Adicionar Procedimento" at bounding box center [521, 421] width 129 height 16
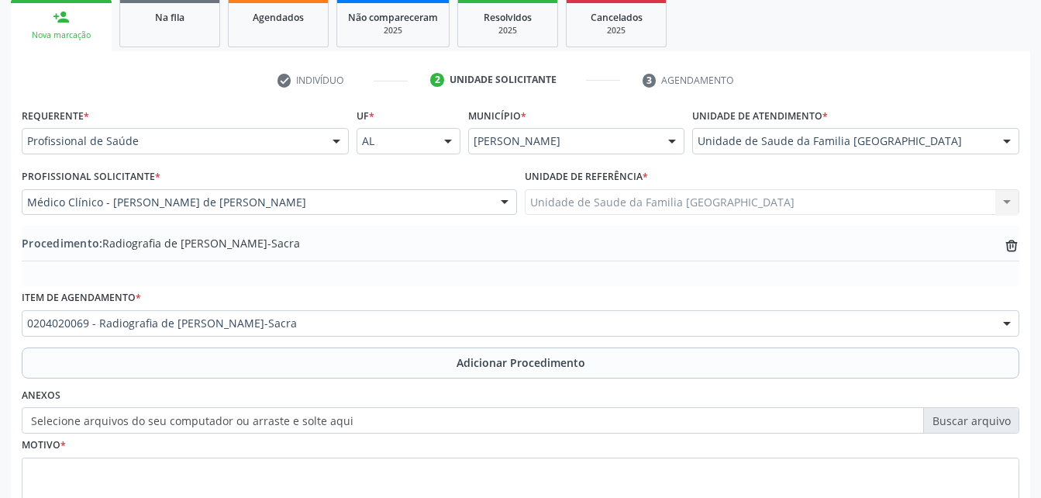
scroll to position [375, 0]
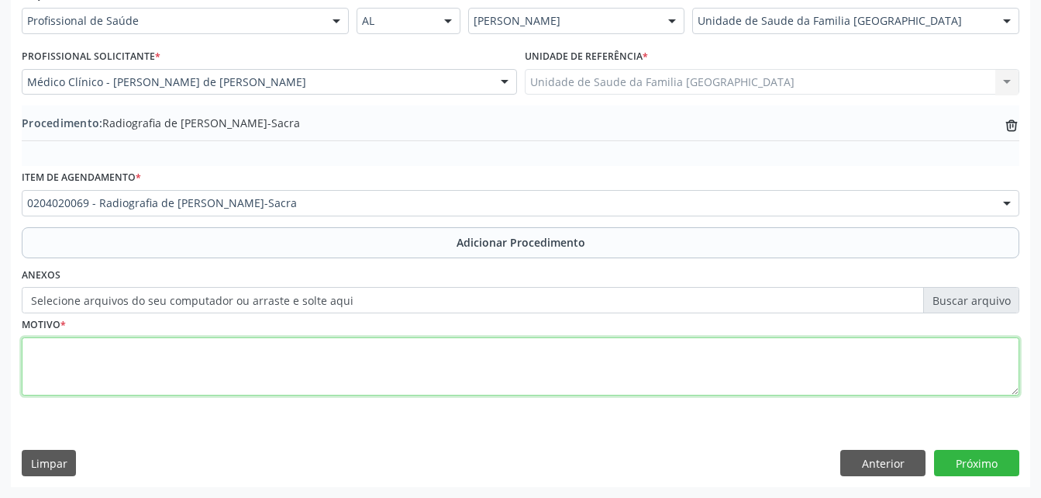
click at [527, 385] on textarea at bounding box center [521, 366] width 998 height 59
type textarea "rotina"
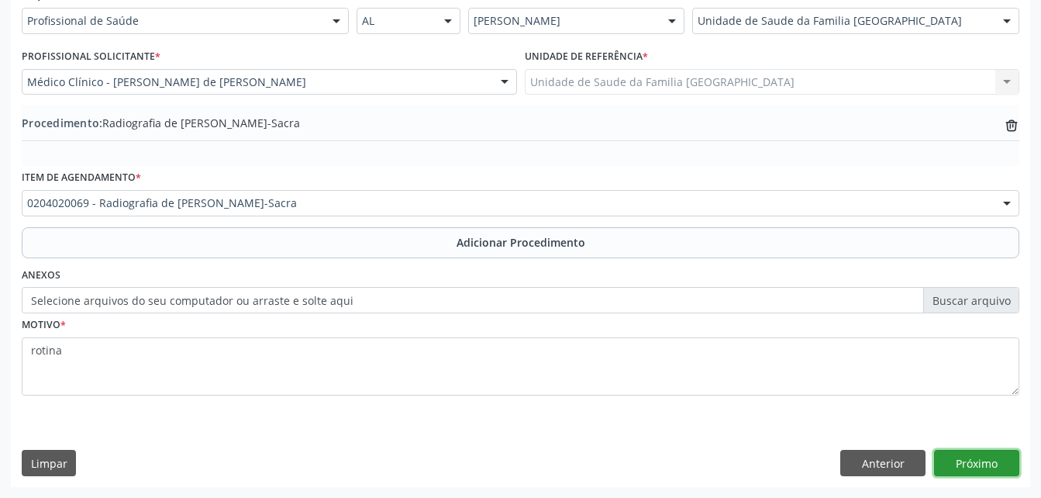
click at [971, 466] on button "Próximo" at bounding box center [976, 463] width 85 height 26
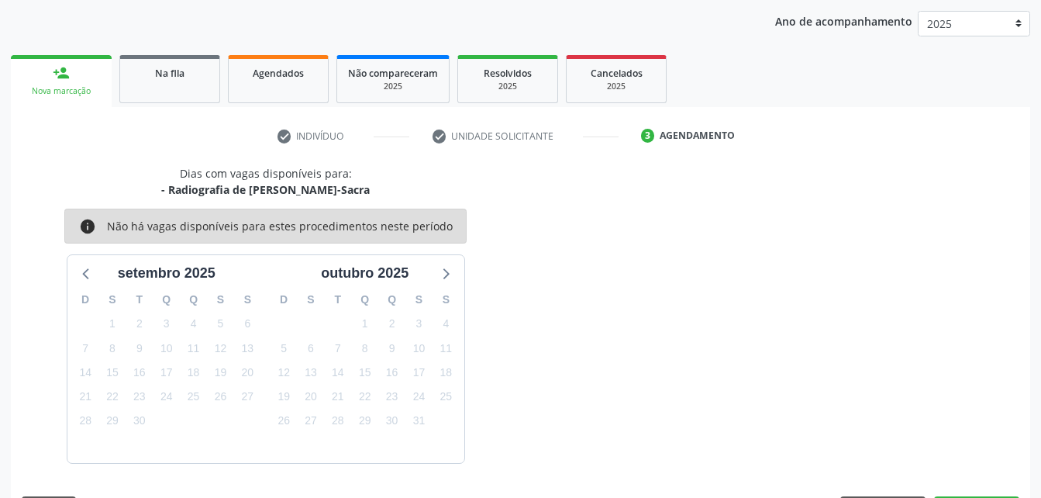
scroll to position [244, 0]
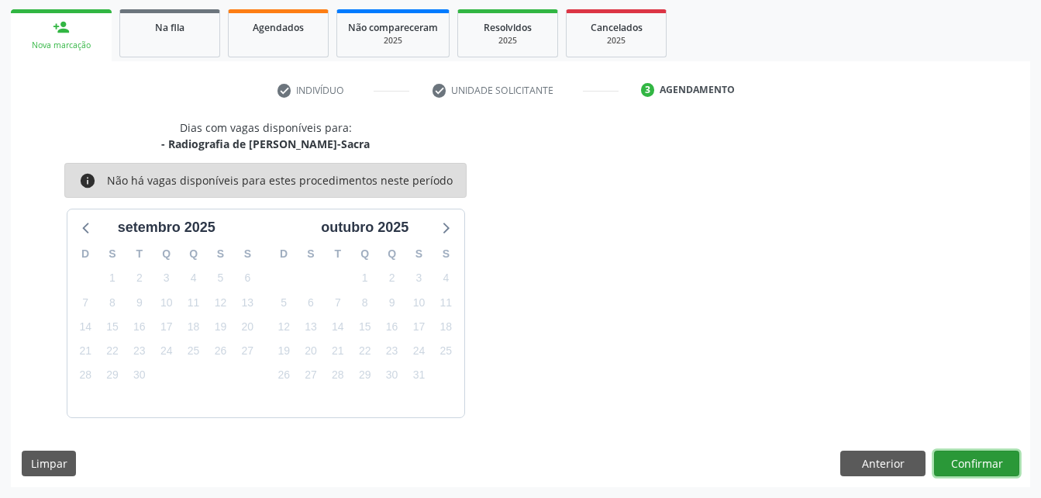
drag, startPoint x: 971, startPoint y: 466, endPoint x: 972, endPoint y: 457, distance: 9.4
click at [972, 457] on button "Confirmar" at bounding box center [976, 464] width 85 height 26
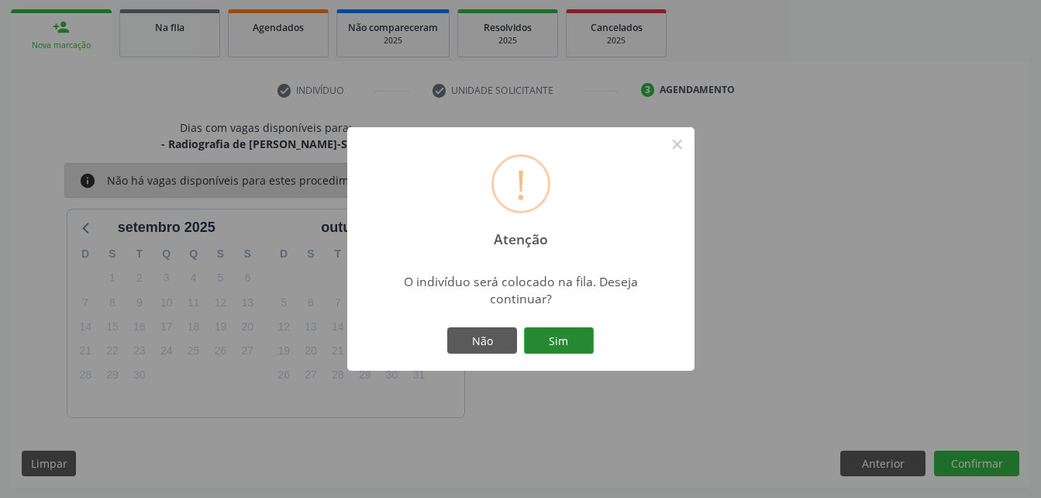
click at [557, 334] on button "Sim" at bounding box center [559, 340] width 70 height 26
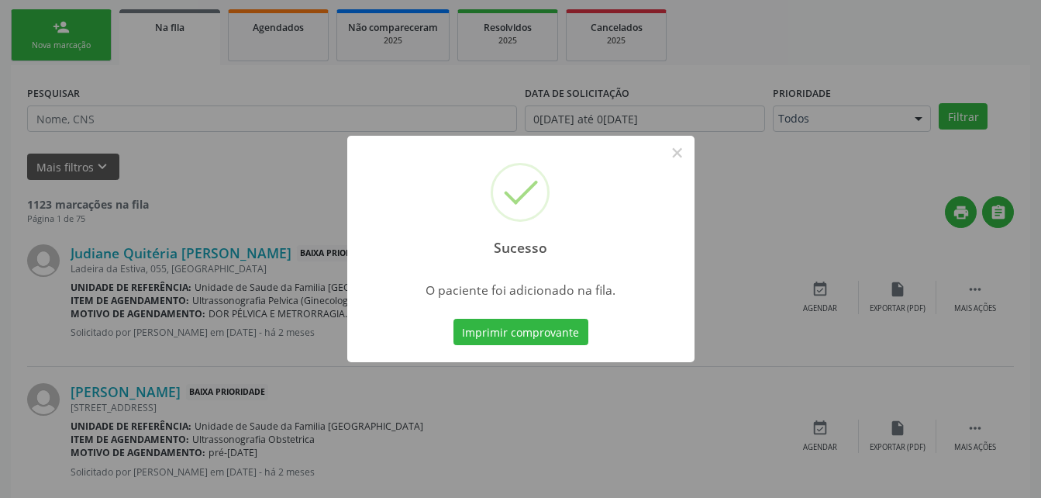
scroll to position [36, 0]
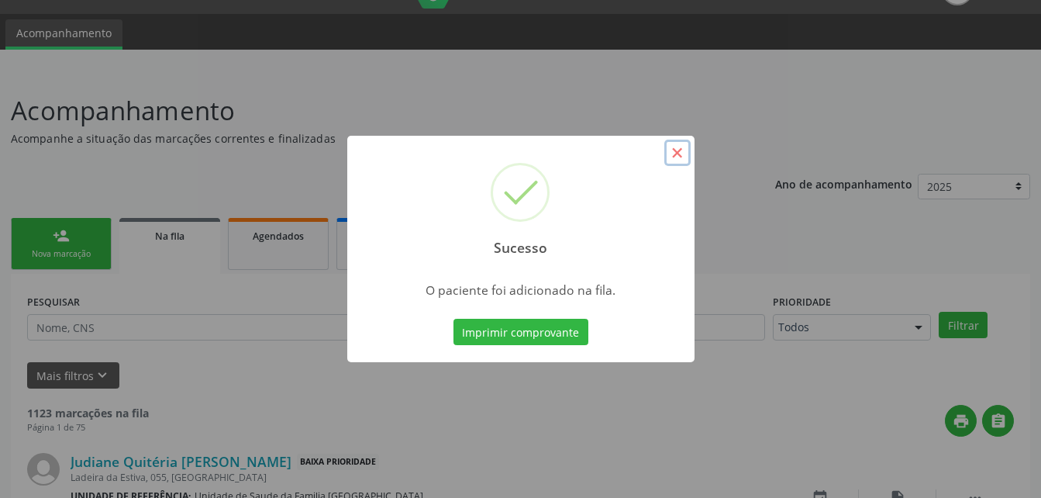
click at [679, 161] on button "×" at bounding box center [678, 153] width 26 height 26
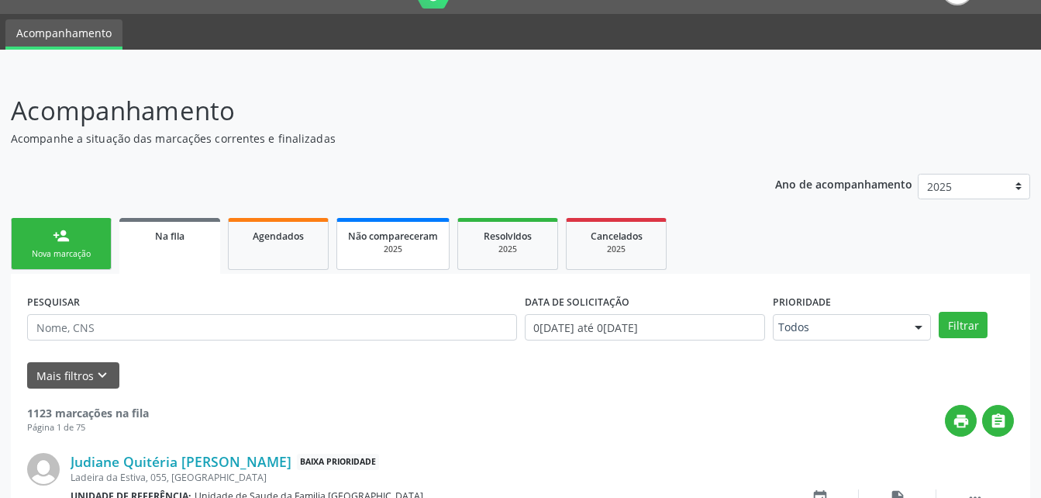
drag, startPoint x: 306, startPoint y: 240, endPoint x: 378, endPoint y: 240, distance: 71.3
click at [306, 240] on div "Agendados" at bounding box center [279, 235] width 78 height 16
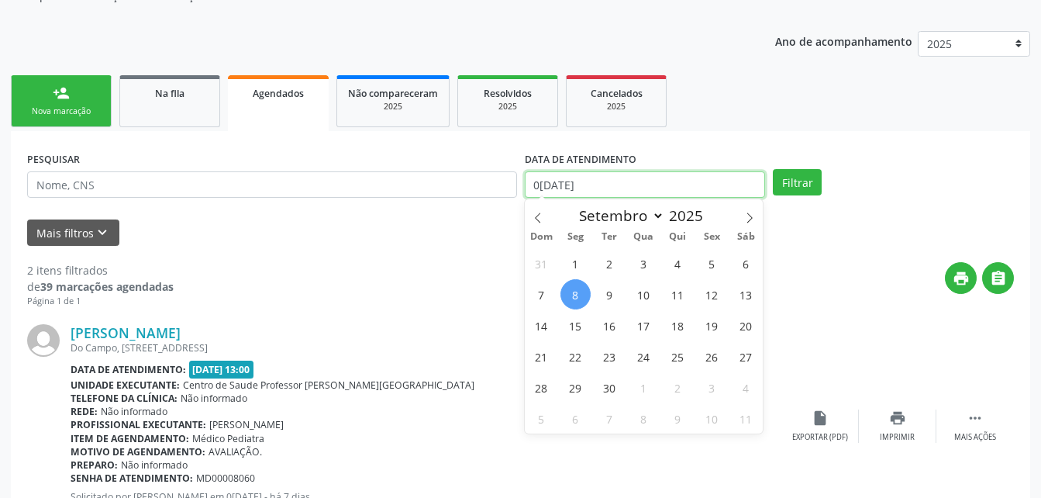
click at [638, 188] on input "0[DATE]" at bounding box center [645, 184] width 241 height 26
click at [604, 298] on span "9" at bounding box center [610, 294] width 30 height 30
type input "[DATE]"
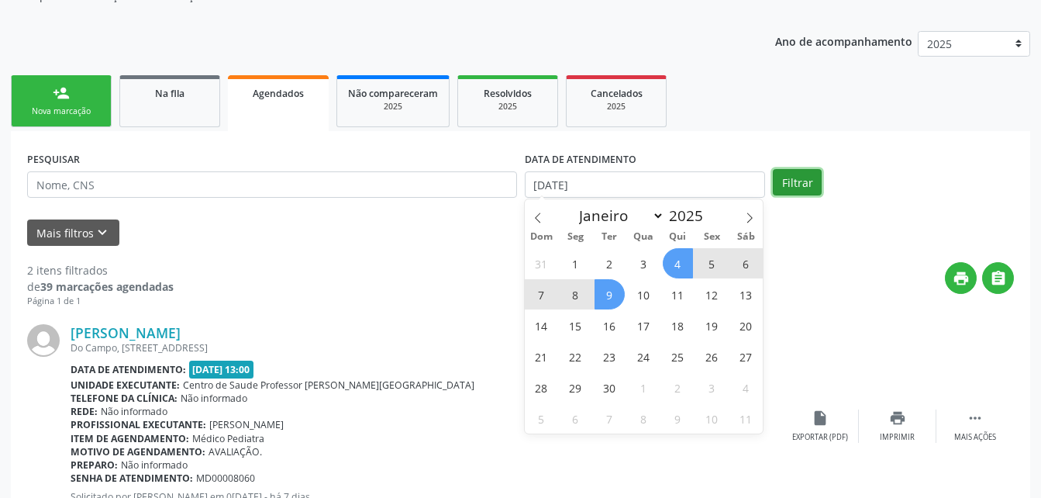
click at [791, 176] on button "Filtrar" at bounding box center [797, 182] width 49 height 26
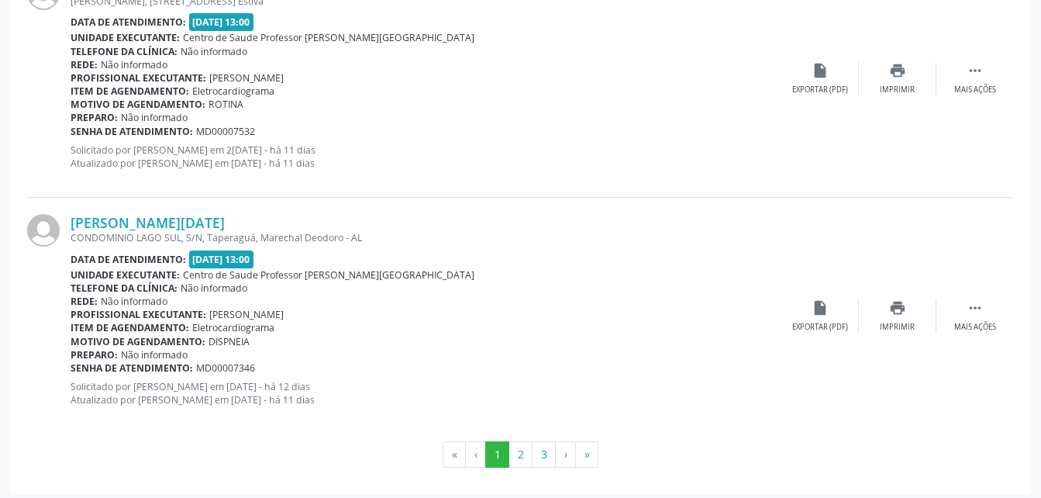
scroll to position [3598, 0]
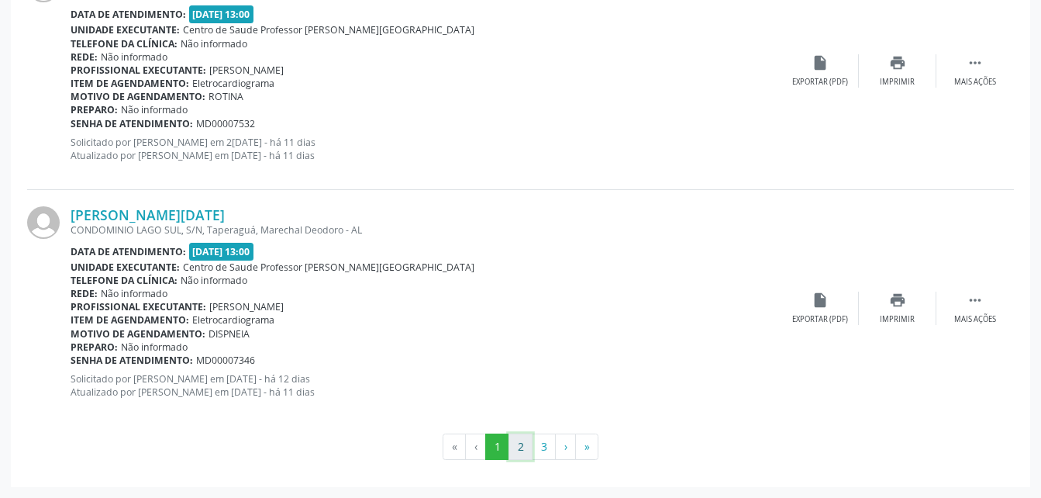
click at [522, 447] on button "2" at bounding box center [521, 446] width 24 height 26
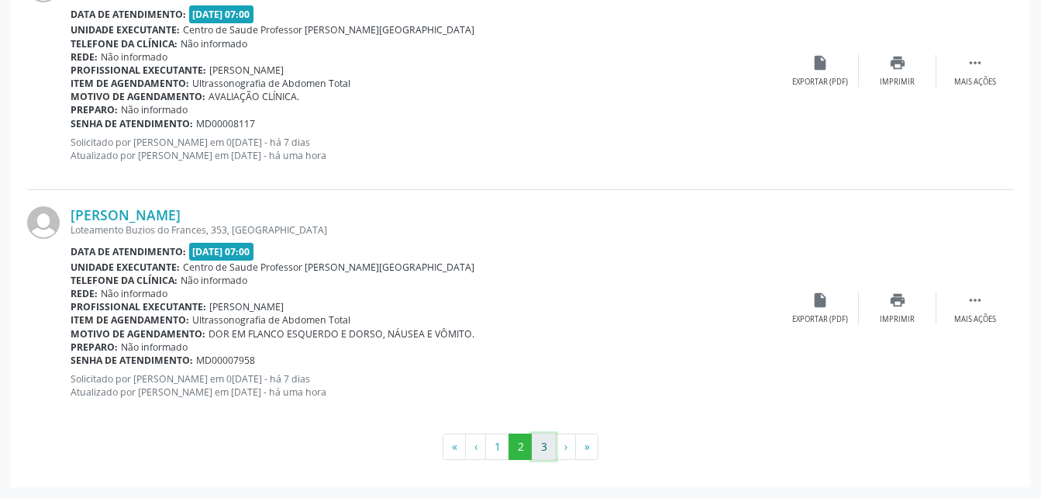
click at [546, 451] on button "3" at bounding box center [544, 446] width 24 height 26
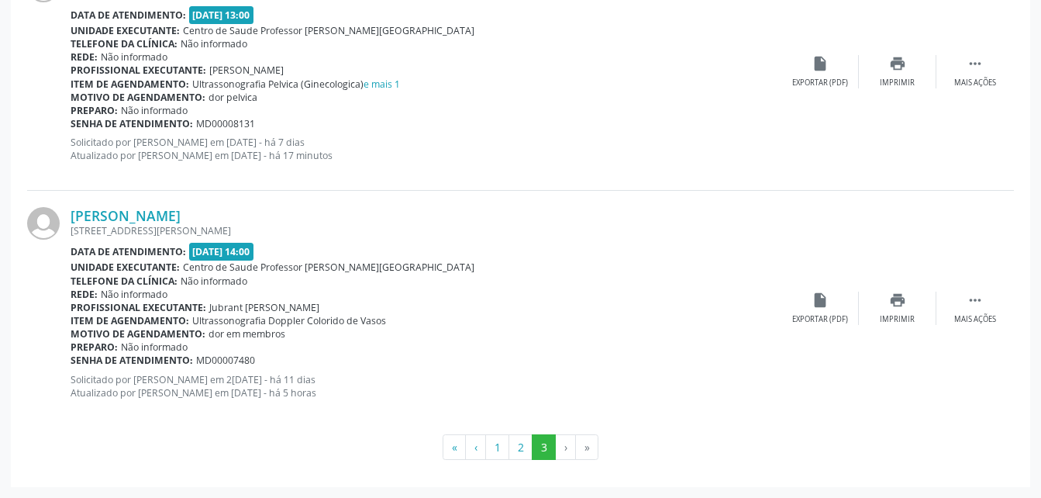
scroll to position [2099, 0]
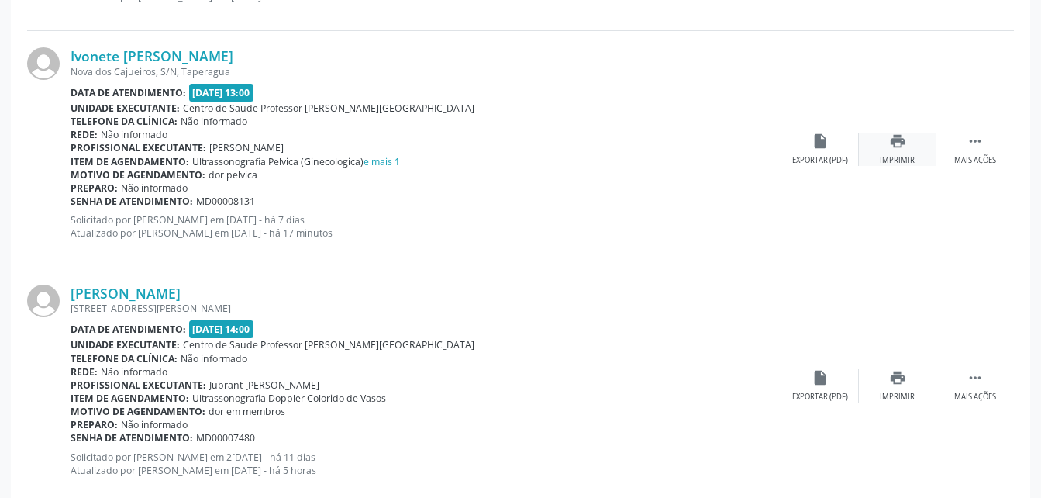
click at [906, 146] on icon "print" at bounding box center [897, 141] width 17 height 17
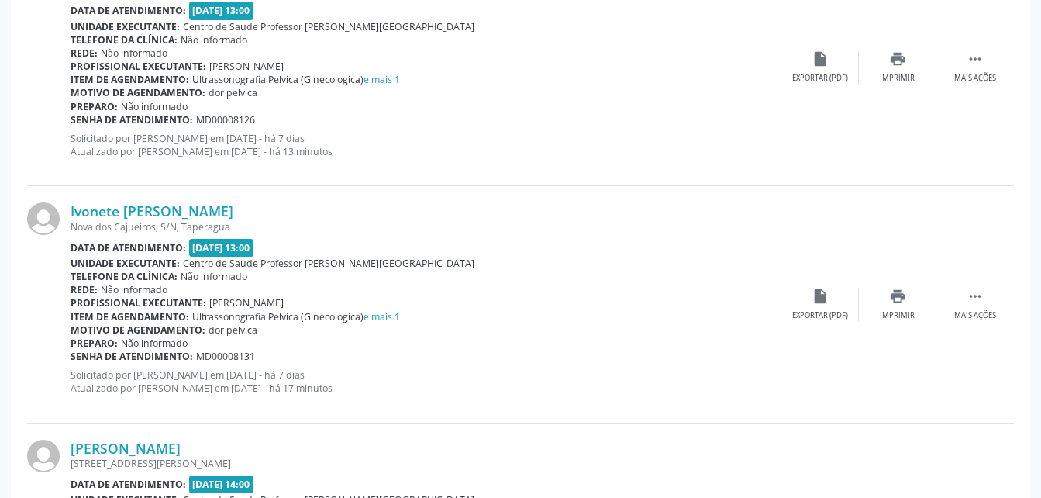
scroll to position [1867, 0]
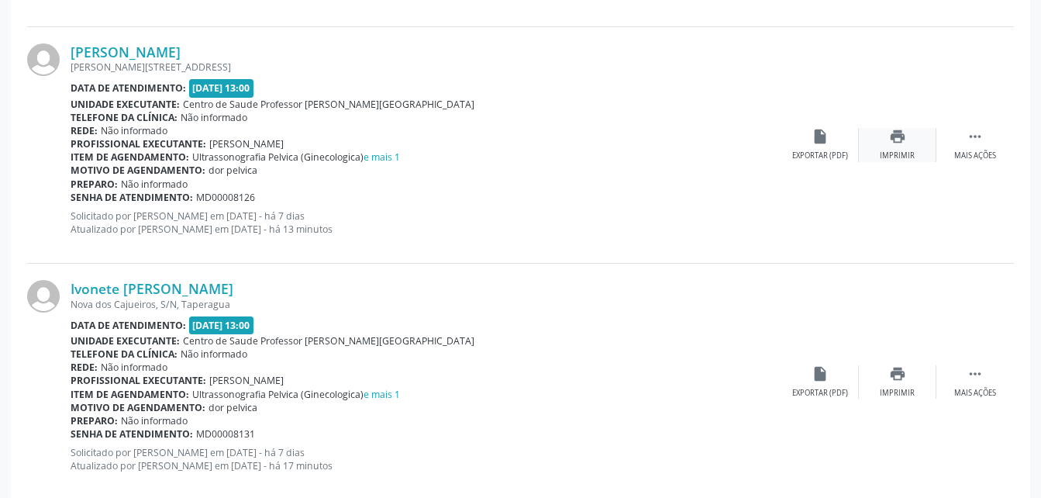
click at [904, 150] on div "print Imprimir" at bounding box center [898, 144] width 78 height 33
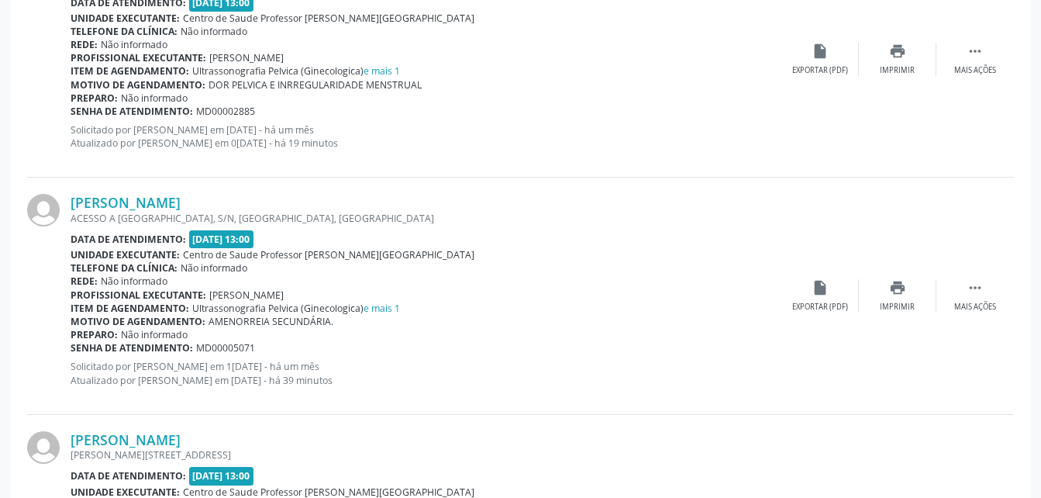
scroll to position [1401, 0]
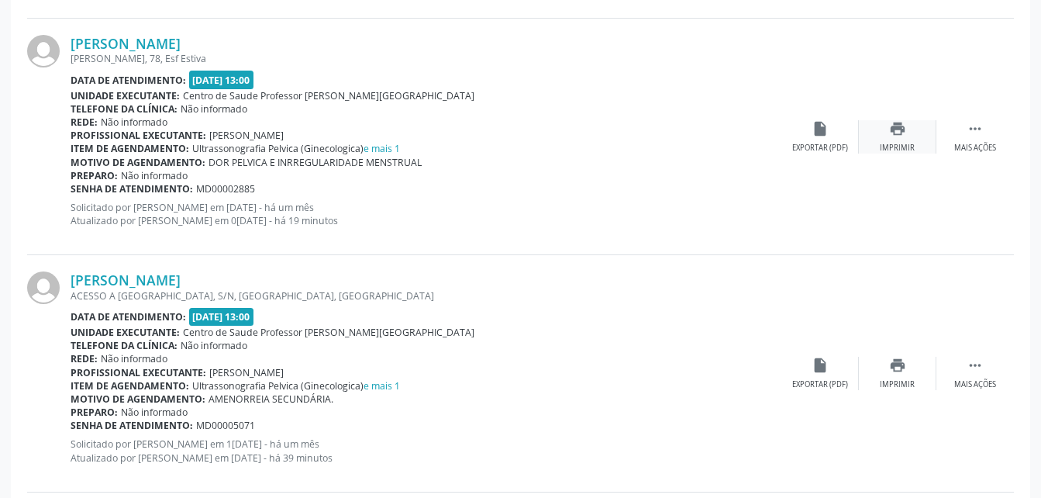
click at [903, 130] on icon "print" at bounding box center [897, 128] width 17 height 17
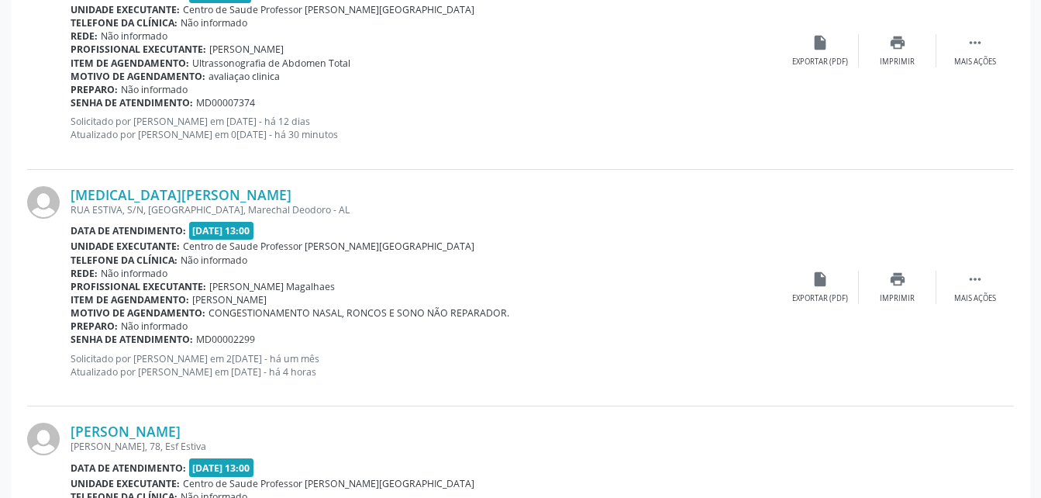
scroll to position [936, 0]
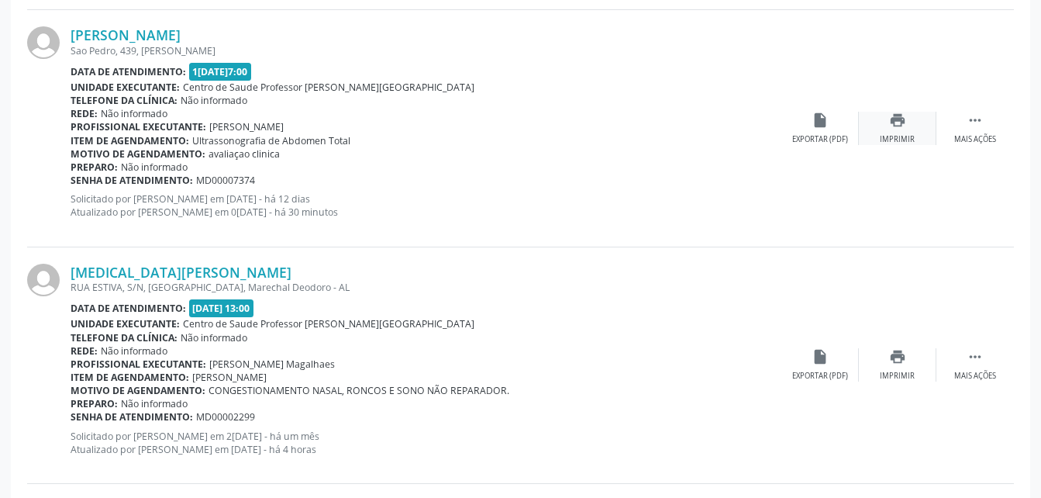
click at [889, 124] on icon "print" at bounding box center [897, 120] width 17 height 17
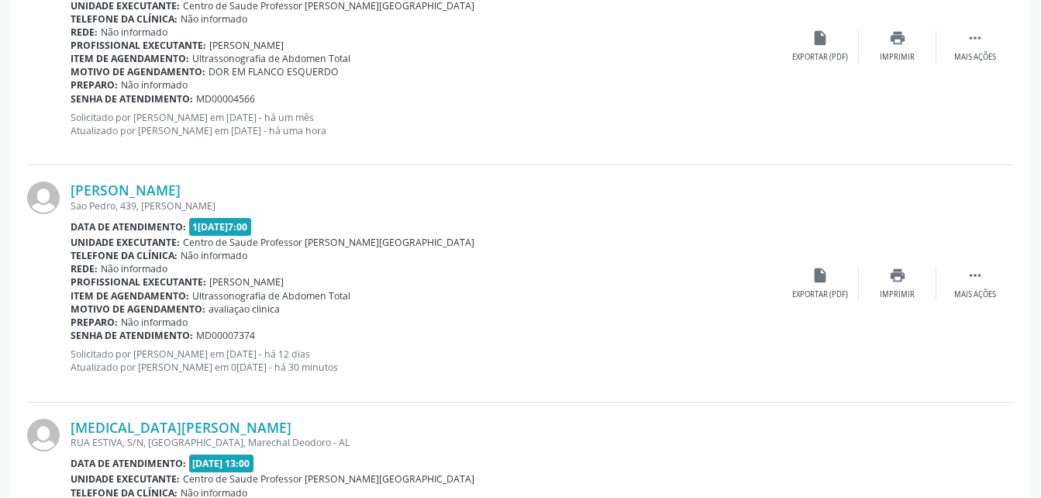
scroll to position [703, 0]
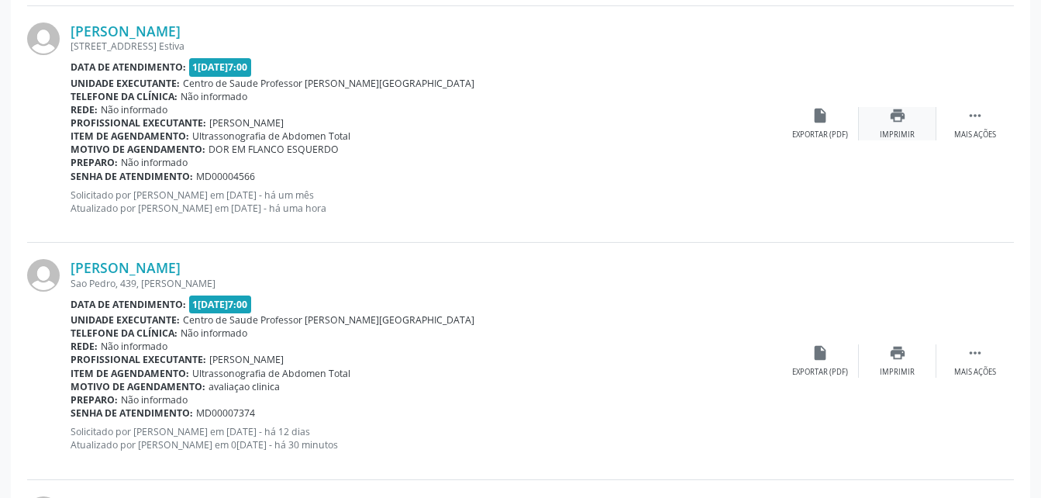
click at [896, 117] on icon "print" at bounding box center [897, 115] width 17 height 17
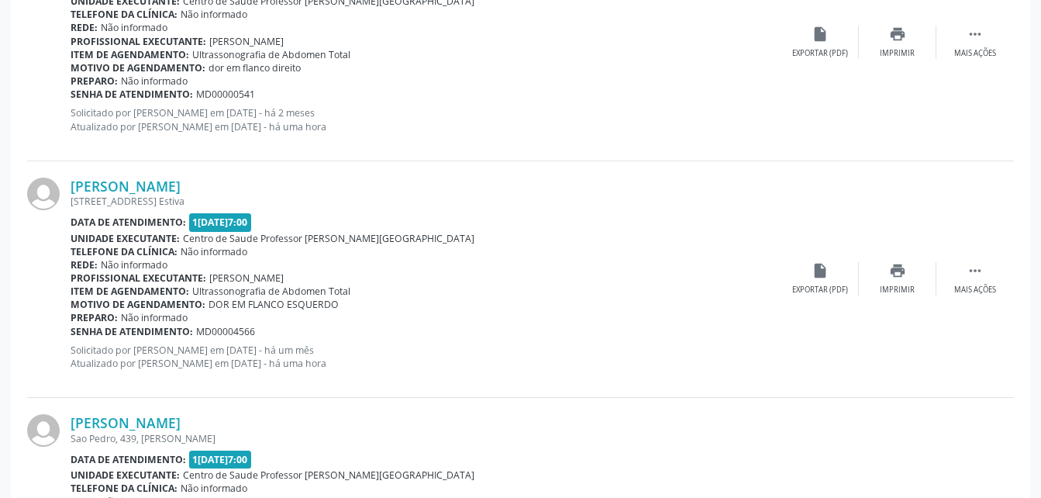
scroll to position [471, 0]
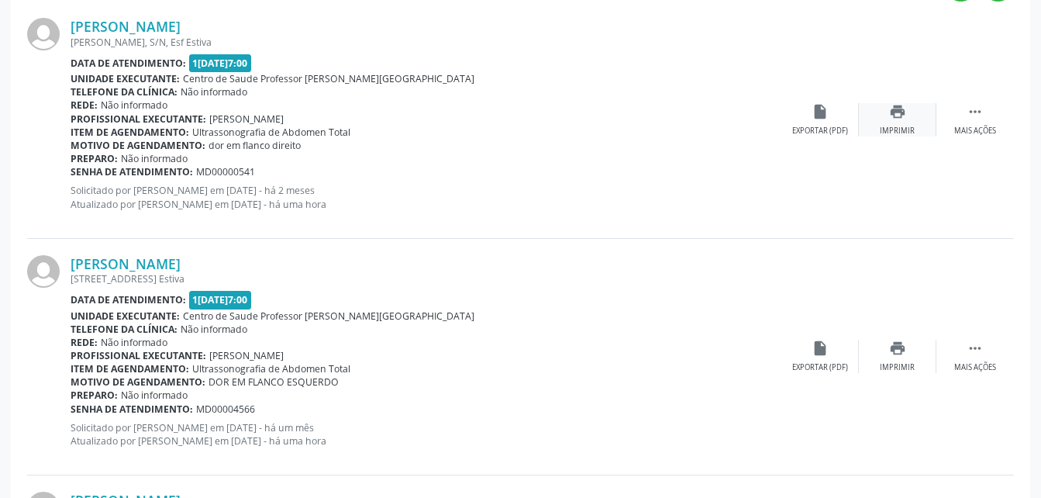
click at [898, 115] on icon "print" at bounding box center [897, 111] width 17 height 17
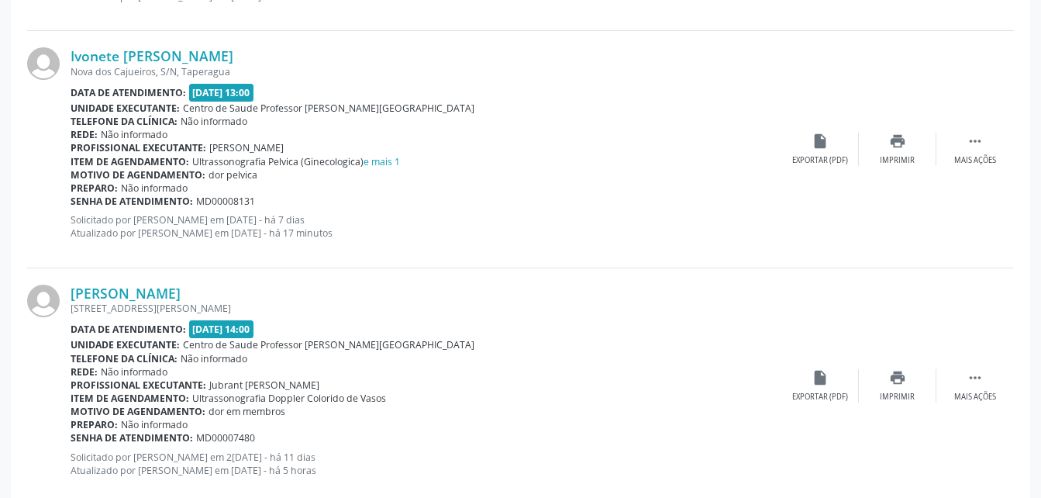
scroll to position [2177, 0]
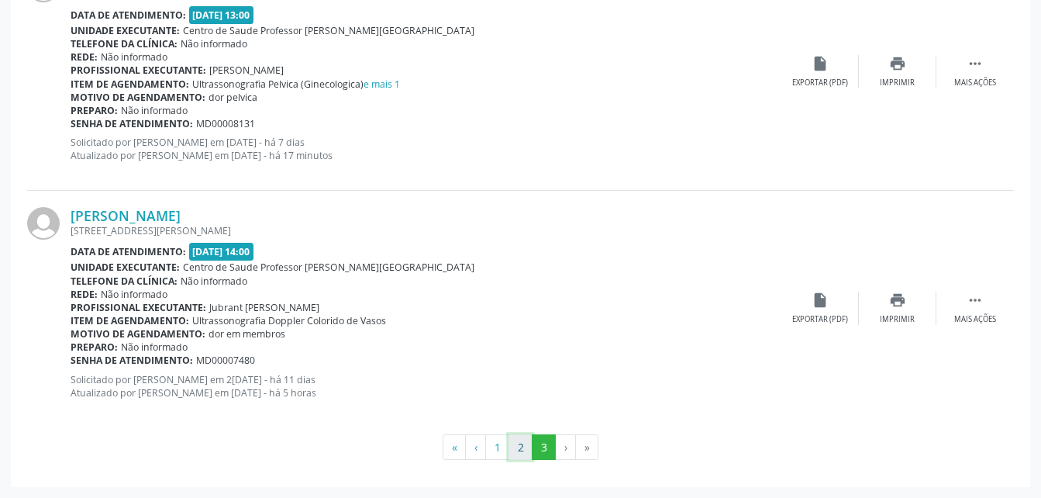
click at [524, 447] on button "2" at bounding box center [521, 447] width 24 height 26
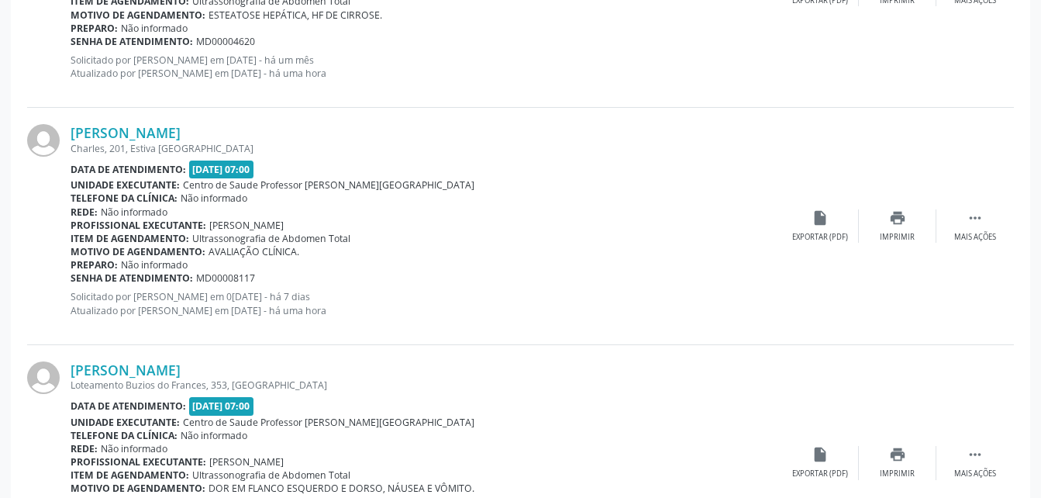
scroll to position [3612, 0]
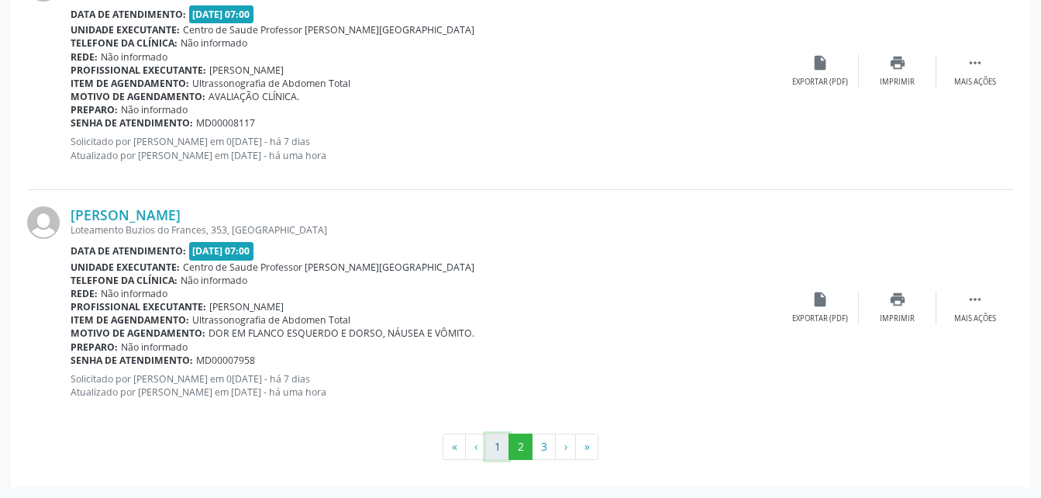
click at [499, 447] on button "1" at bounding box center [497, 446] width 24 height 26
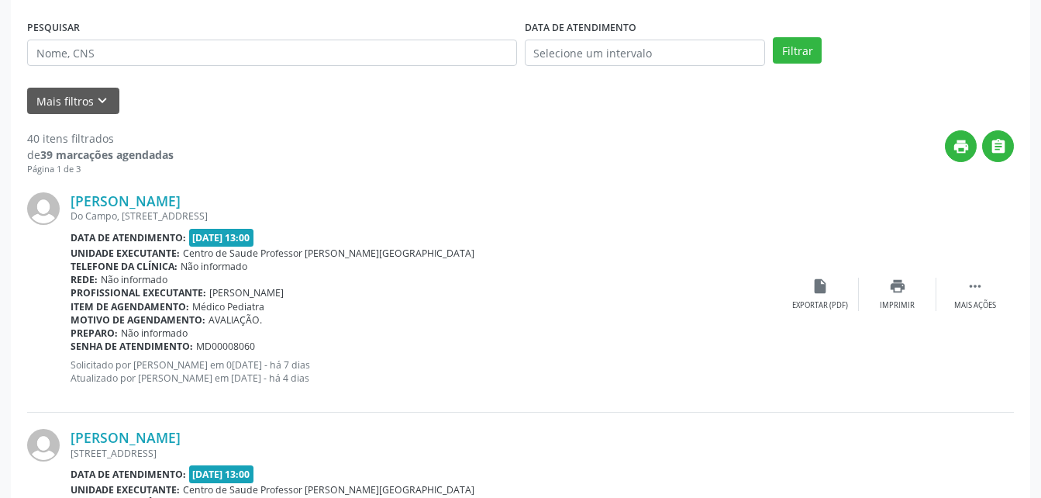
scroll to position [0, 0]
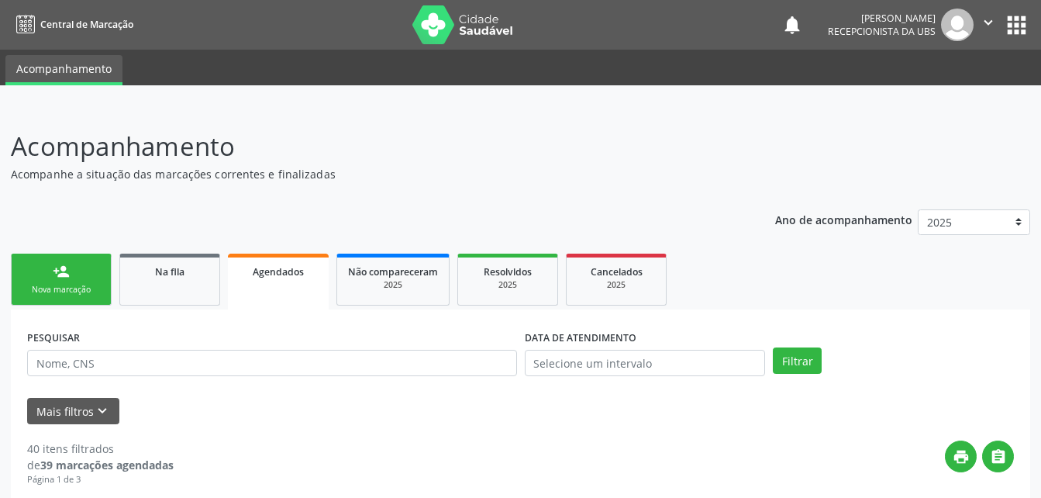
click at [982, 28] on icon "" at bounding box center [988, 22] width 17 height 17
click at [975, 88] on link "Sair" at bounding box center [949, 95] width 107 height 22
